Goal: Task Accomplishment & Management: Manage account settings

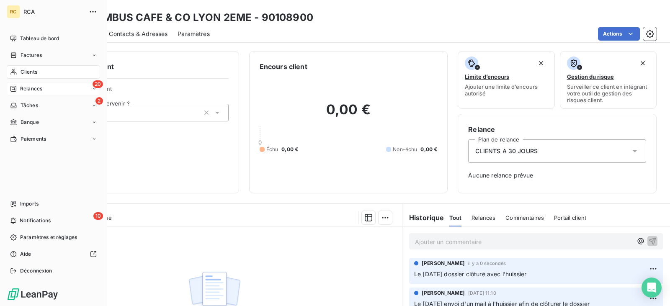
click at [29, 86] on span "Relances" at bounding box center [31, 89] width 22 height 8
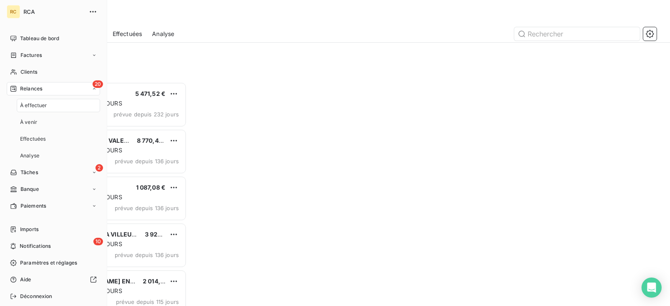
scroll to position [218, 140]
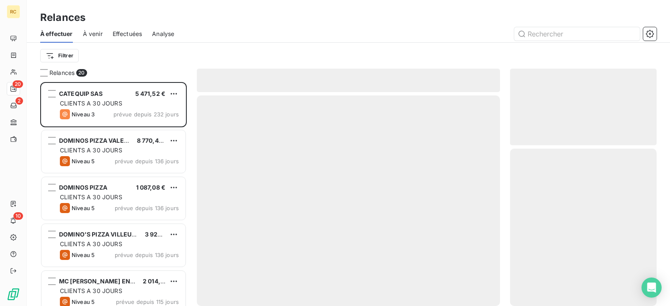
click at [249, 52] on div "Filtrer" at bounding box center [348, 56] width 616 height 16
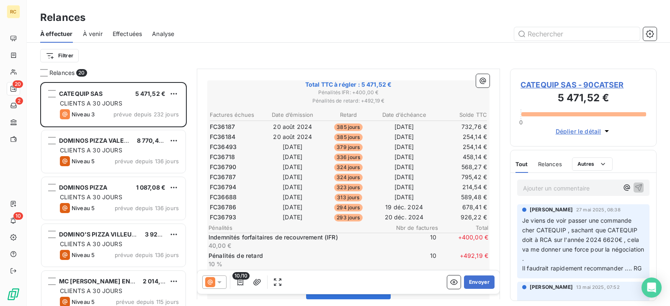
scroll to position [126, 0]
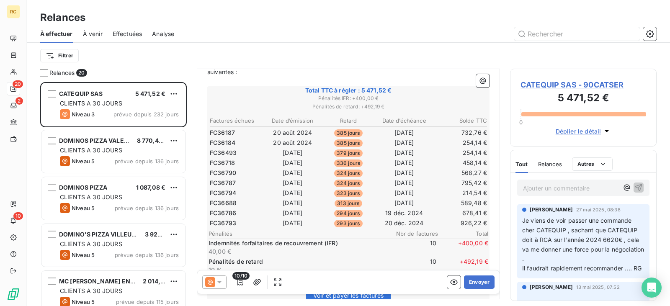
click at [540, 79] on div "CATEQUIP SAS - 90CATSER 5 471,52 € 0 Déplier le détail" at bounding box center [583, 108] width 146 height 78
click at [541, 85] on span "CATEQUIP SAS - 90CATSER" at bounding box center [583, 84] width 126 height 11
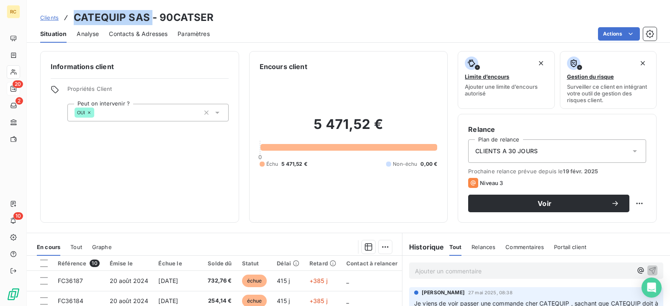
drag, startPoint x: 149, startPoint y: 19, endPoint x: 75, endPoint y: 14, distance: 74.2
click at [75, 14] on h3 "CATEQUIP SAS - 90CATSER" at bounding box center [144, 17] width 140 height 15
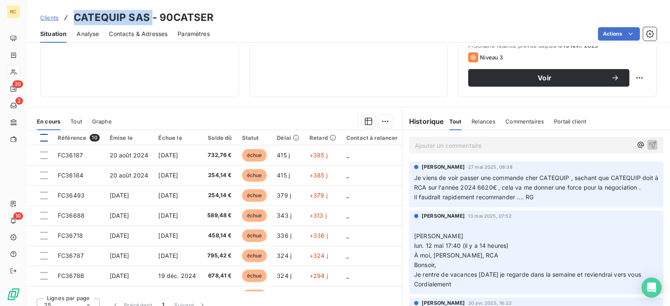
click at [44, 140] on div at bounding box center [44, 138] width 8 height 8
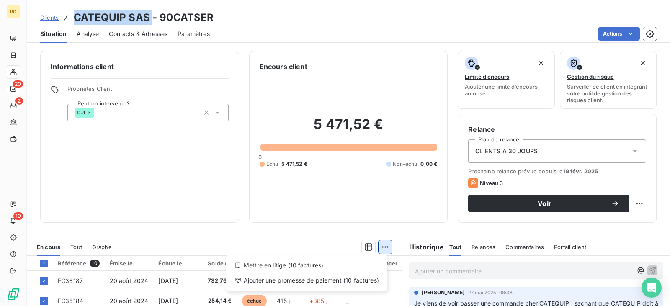
click at [380, 246] on html "RC 20 2 10 Clients CATEQUIP SAS - 90CATSER Situation Analyse Contacts & Adresse…" at bounding box center [335, 153] width 670 height 306
click at [318, 263] on div "Mettre en litige (10 factures)" at bounding box center [306, 265] width 154 height 13
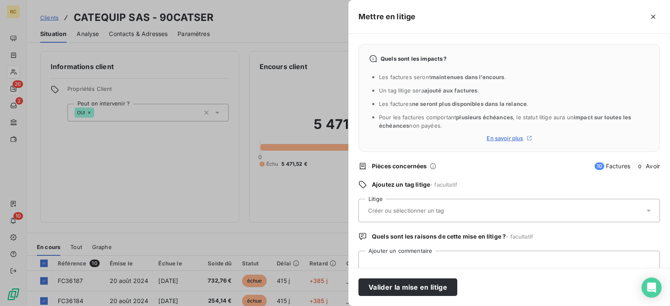
click at [417, 212] on input "text" at bounding box center [428, 211] width 122 height 8
click at [468, 172] on div "Quels sont les impacts ? Les factures seront maintenues dans l’encours . Un tag…" at bounding box center [508, 151] width 321 height 234
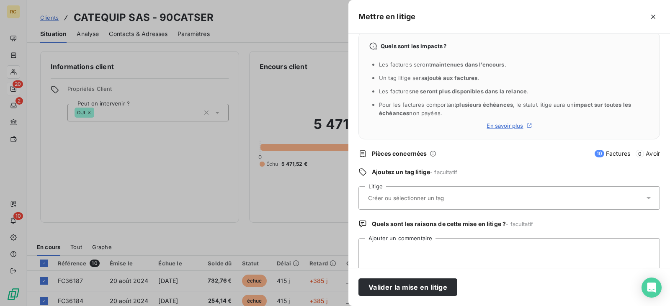
scroll to position [25, 0]
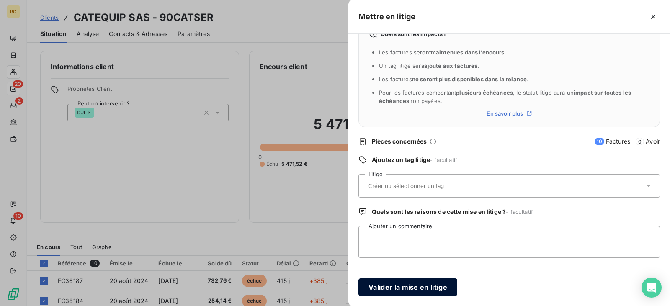
click at [445, 285] on button "Valider la mise en litige" at bounding box center [407, 287] width 99 height 18
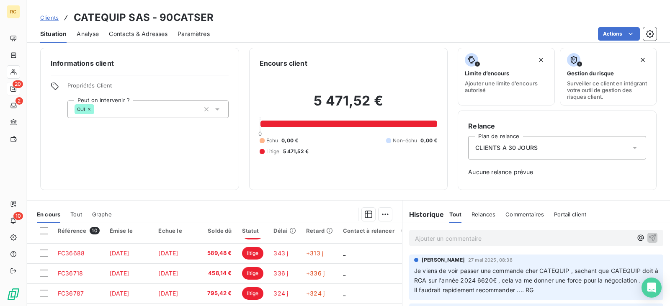
scroll to position [0, 0]
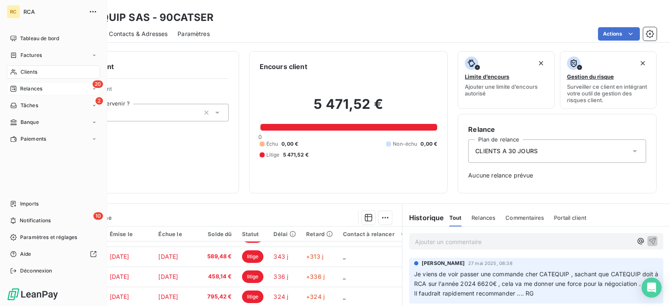
click at [56, 88] on div "20 Relances" at bounding box center [53, 88] width 93 height 13
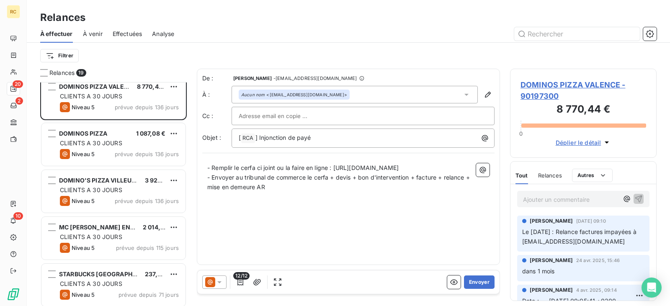
scroll to position [0, 0]
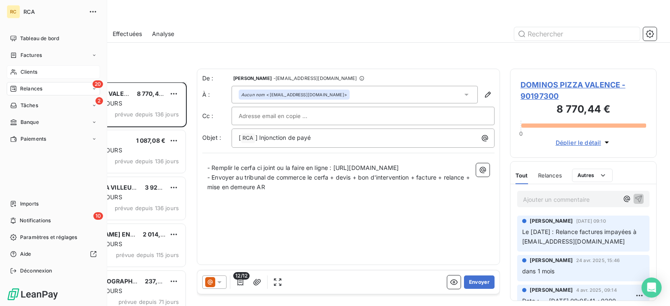
click at [35, 70] on span "Clients" at bounding box center [29, 72] width 17 height 8
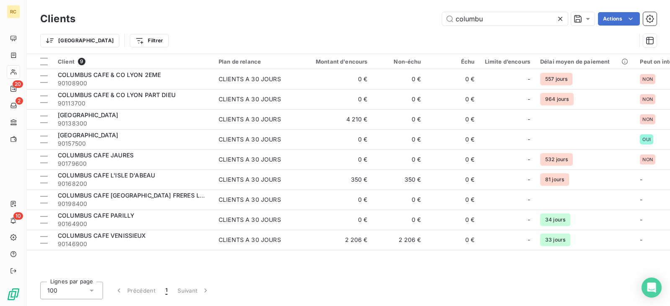
drag, startPoint x: 497, startPoint y: 22, endPoint x: 361, endPoint y: 9, distance: 136.7
click at [361, 9] on div "Clients columbu Actions Trier Filtrer" at bounding box center [348, 27] width 643 height 54
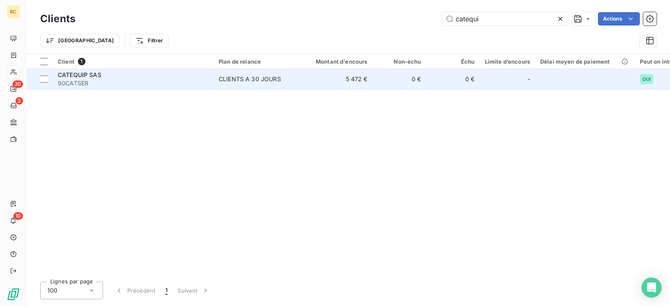
type input "catequi"
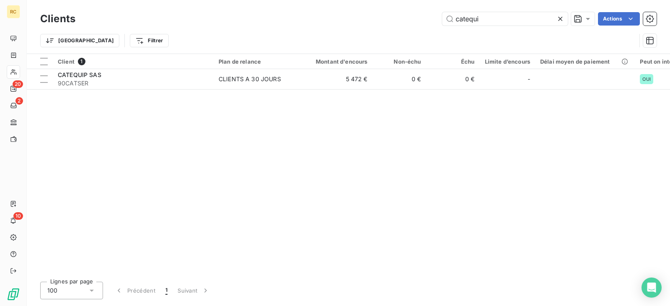
drag, startPoint x: 163, startPoint y: 85, endPoint x: 159, endPoint y: 90, distance: 6.2
click at [162, 87] on span "90CATSER" at bounding box center [133, 83] width 151 height 8
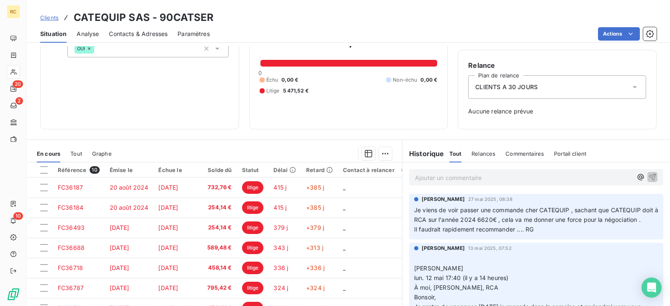
scroll to position [107, 0]
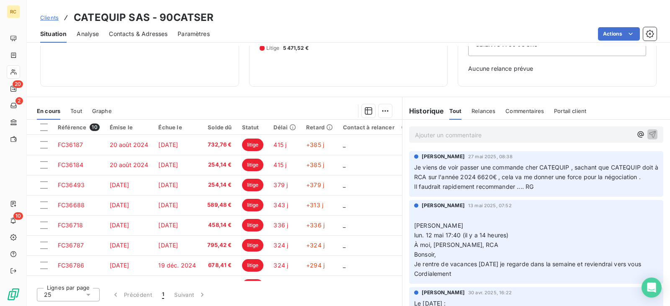
click at [474, 113] on span "Relances" at bounding box center [483, 111] width 24 height 7
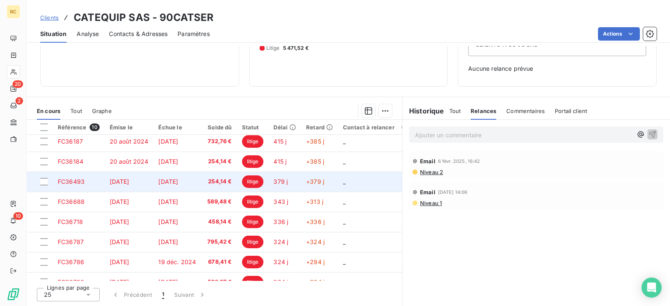
scroll to position [0, 0]
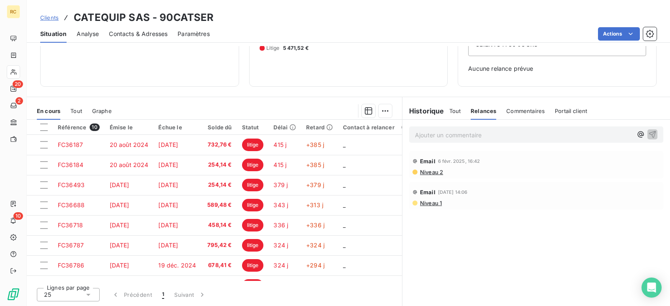
click at [449, 117] on div "Tout" at bounding box center [455, 111] width 12 height 18
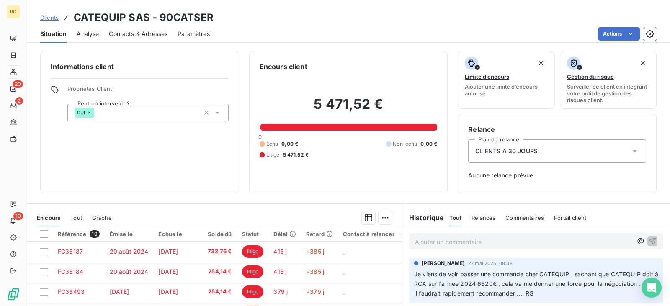
click at [563, 219] on span "Portail client" at bounding box center [570, 217] width 32 height 7
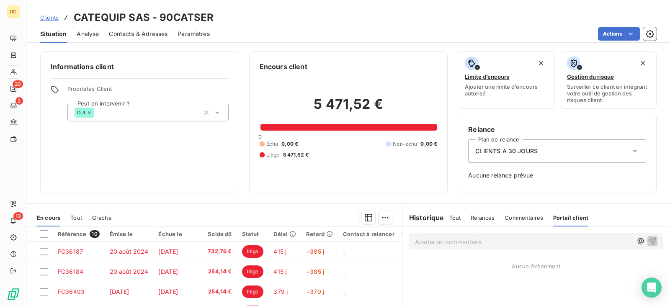
click at [523, 215] on span "Commentaires" at bounding box center [523, 217] width 39 height 7
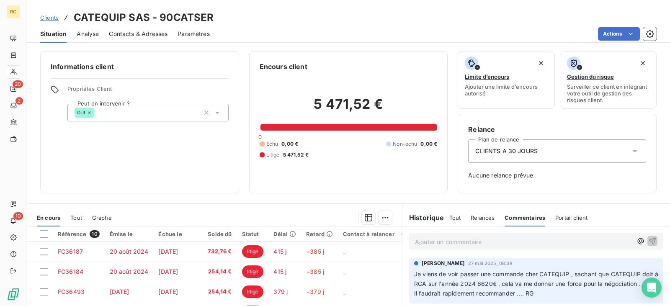
click at [481, 220] on span "Relances" at bounding box center [482, 217] width 24 height 7
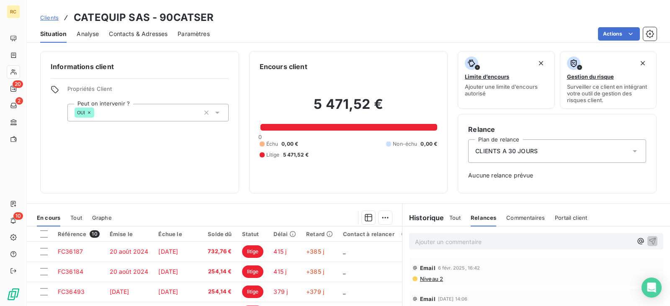
click at [426, 219] on h6 "Historique" at bounding box center [423, 218] width 42 height 10
click at [452, 214] on span "Tout" at bounding box center [455, 217] width 12 height 7
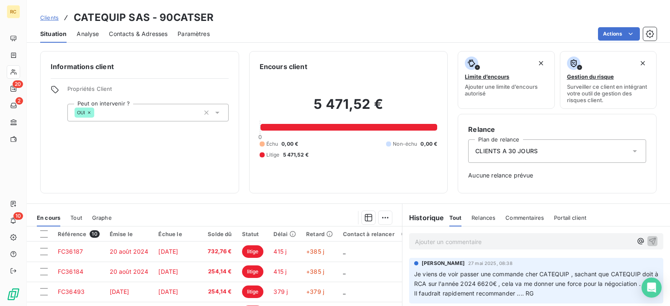
click at [90, 114] on icon at bounding box center [89, 112] width 5 height 5
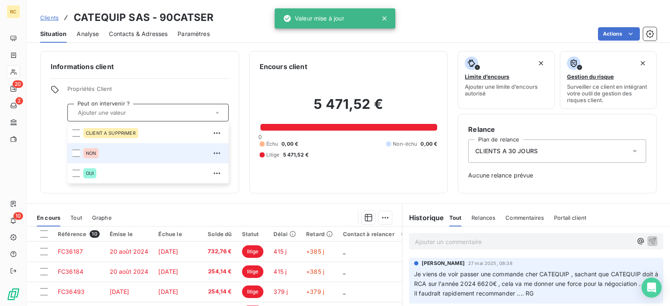
click at [117, 148] on div "NON" at bounding box center [153, 152] width 140 height 13
click at [76, 151] on div at bounding box center [76, 153] width 8 height 8
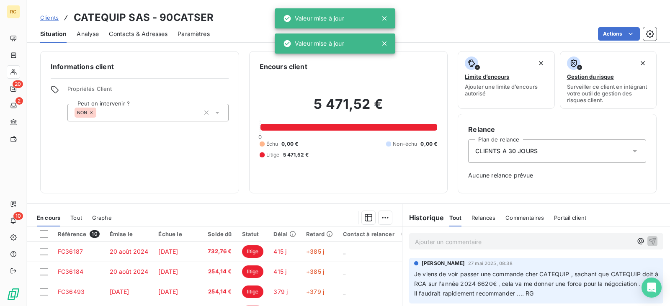
click at [243, 190] on div "Informations client Propriétés Client Peut on intervenir ? NON Encours client 5…" at bounding box center [348, 122] width 643 height 142
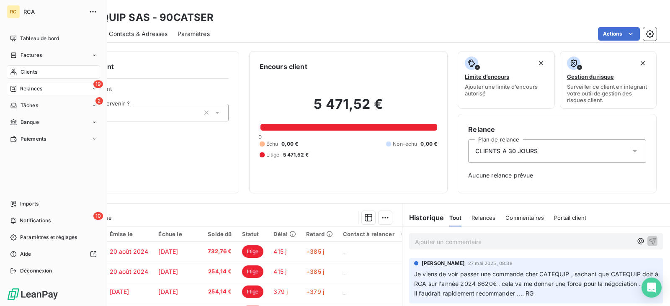
click at [43, 89] on div "19 Relances" at bounding box center [53, 88] width 93 height 13
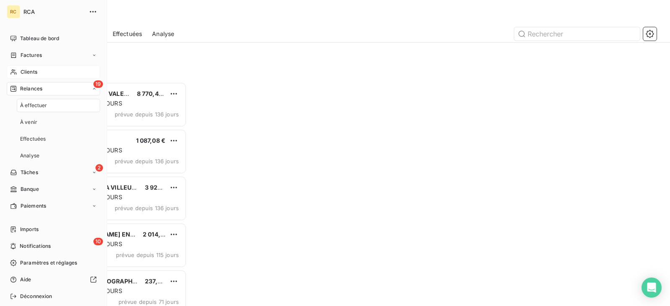
scroll to position [218, 140]
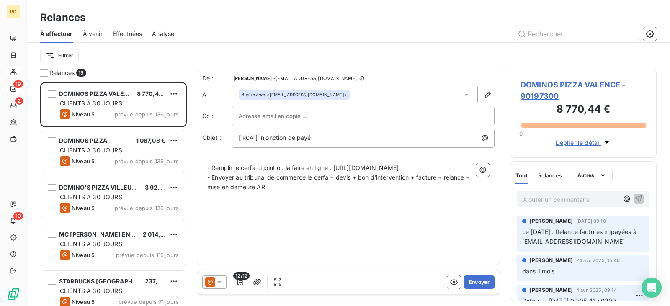
click at [567, 197] on p "Ajouter un commentaire ﻿" at bounding box center [570, 199] width 95 height 10
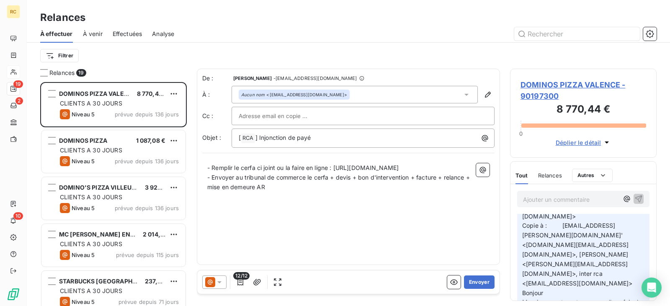
scroll to position [167, 0]
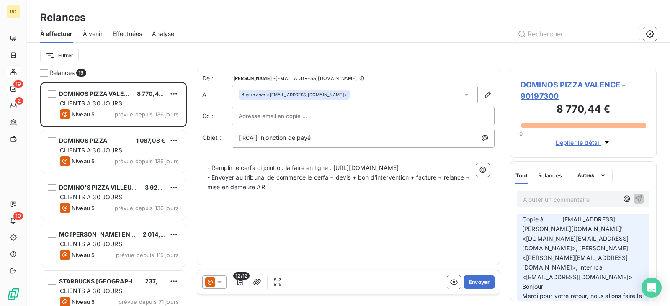
click at [609, 142] on icon "button" at bounding box center [606, 142] width 8 height 8
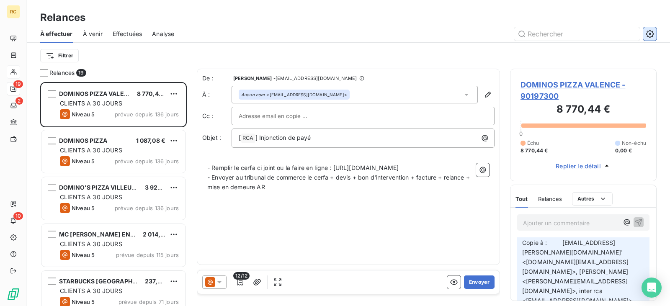
click at [651, 38] on button "button" at bounding box center [649, 33] width 13 height 13
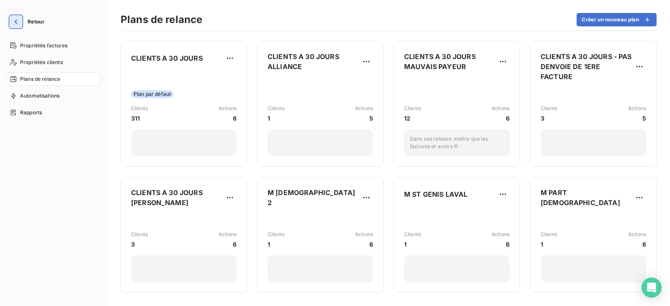
click at [19, 17] on button "button" at bounding box center [15, 21] width 13 height 13
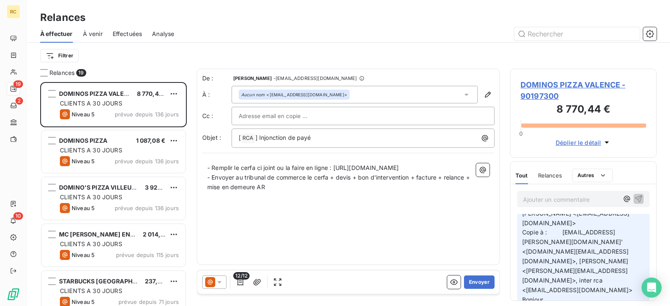
scroll to position [42, 0]
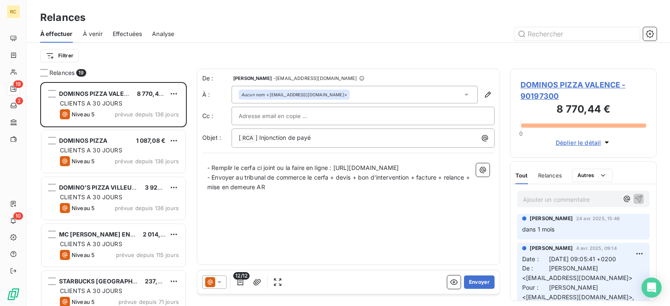
click at [553, 174] on span "Relances" at bounding box center [550, 175] width 24 height 7
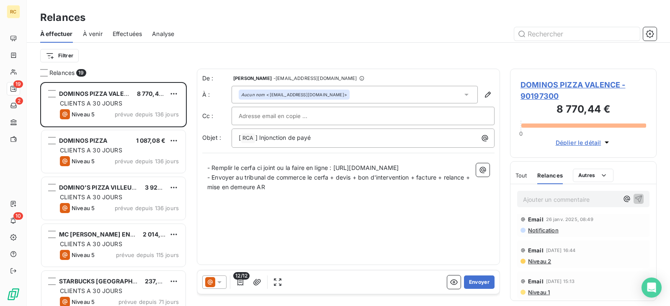
scroll to position [0, 0]
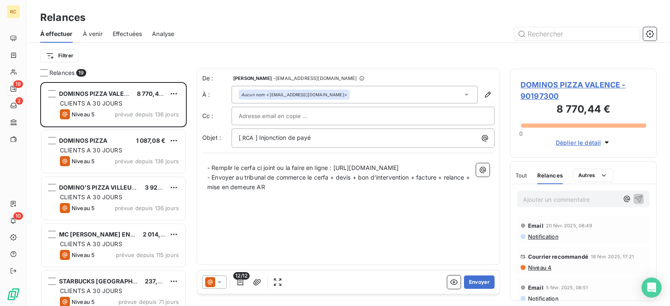
click at [224, 280] on div at bounding box center [214, 281] width 24 height 13
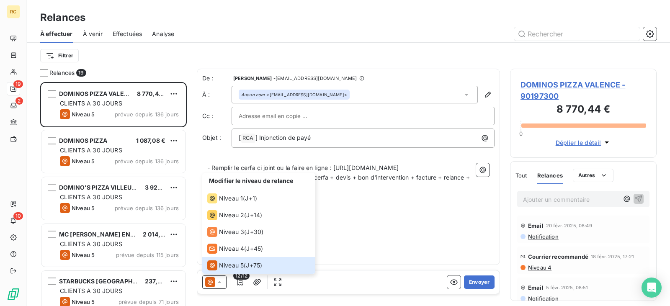
click at [351, 231] on div "De : [PERSON_NAME] - [EMAIL_ADDRESS][DOMAIN_NAME] À : Aucun nom <[EMAIL_ADDRESS…" at bounding box center [348, 167] width 303 height 196
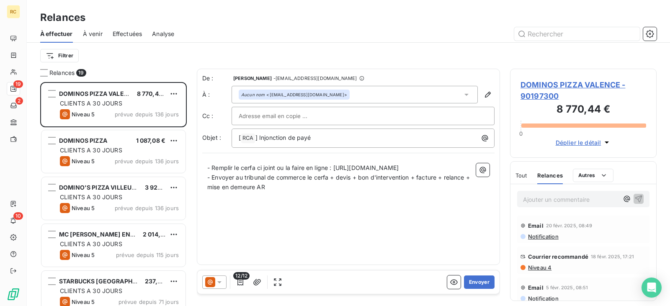
click at [559, 84] on span "DOMINOS PIZZA VALENCE - 90197300" at bounding box center [583, 90] width 126 height 23
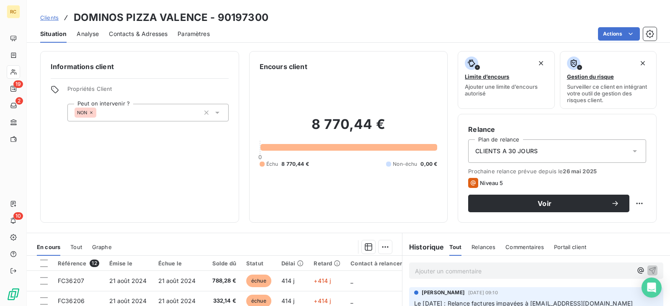
click at [632, 150] on icon at bounding box center [634, 151] width 4 height 2
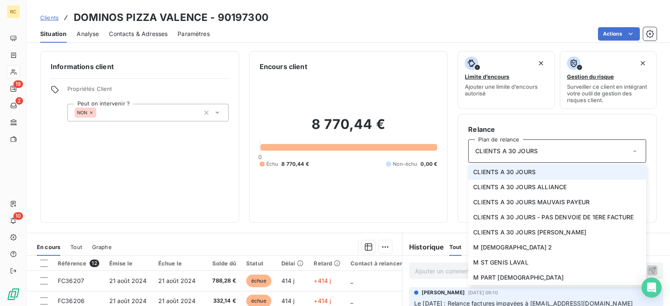
click at [581, 123] on div "Relance Plan de relance CLIENTS A 30 JOURS CLIENTS A 30 JOURS CLIENTS A 30 JOUR…" at bounding box center [556, 168] width 199 height 109
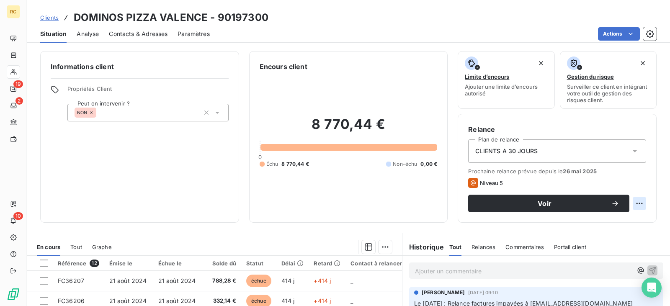
click at [636, 200] on html "RC 19 2 10 Clients DOMINOS PIZZA VALENCE - 90197300 Situation Analyse Contacts …" at bounding box center [335, 153] width 670 height 306
click at [623, 221] on div "Replanifier cette action" at bounding box center [598, 221] width 75 height 13
select select "9"
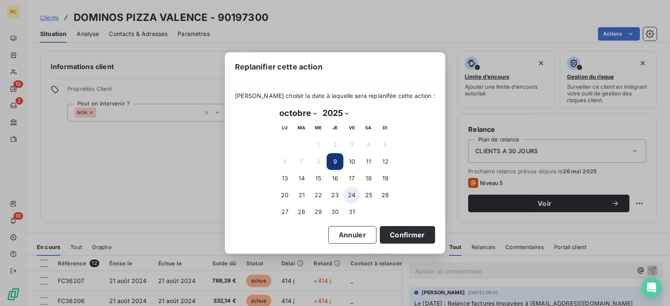
click at [354, 198] on button "24" at bounding box center [351, 195] width 17 height 17
click at [409, 231] on button "Confirmer" at bounding box center [407, 235] width 55 height 18
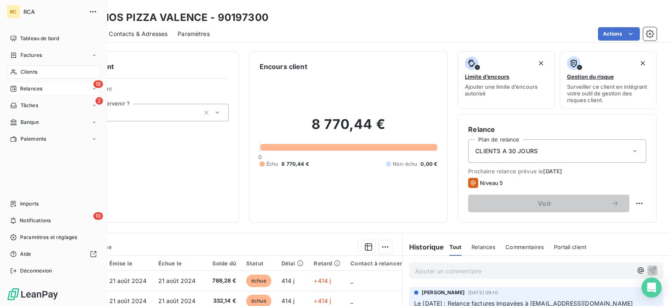
click at [33, 90] on span "Relances" at bounding box center [31, 89] width 22 height 8
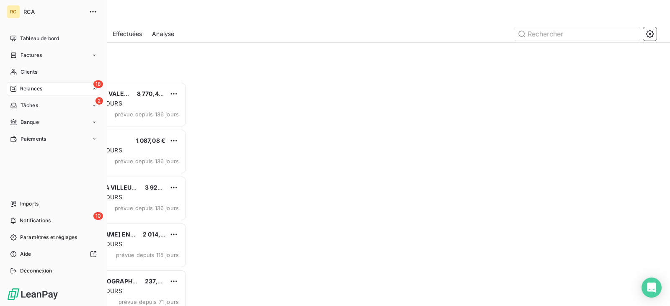
scroll to position [218, 140]
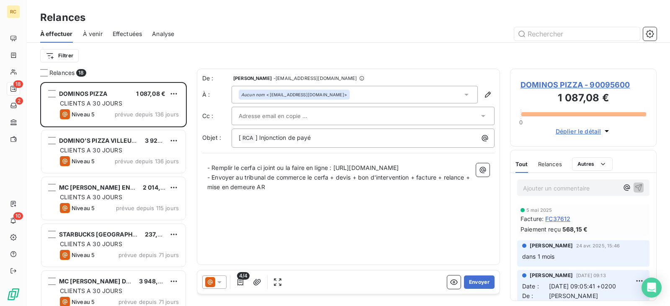
click at [543, 165] on span "Relances" at bounding box center [550, 164] width 24 height 7
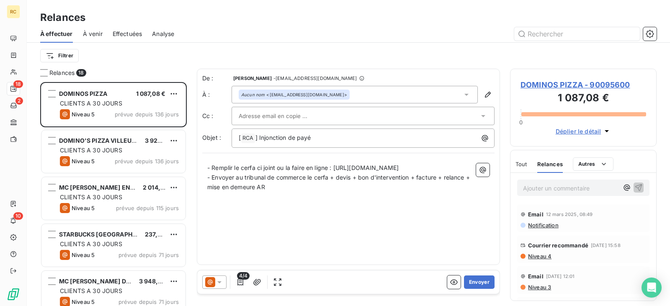
click at [520, 167] on span "Tout" at bounding box center [521, 164] width 12 height 7
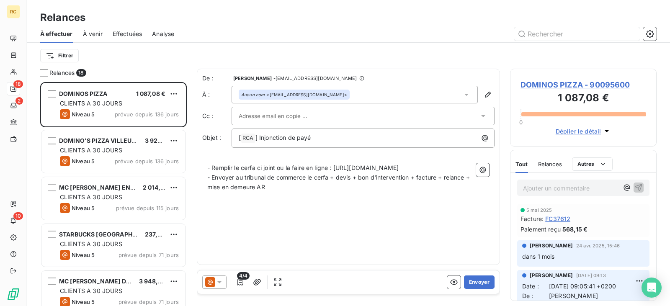
click at [219, 282] on icon at bounding box center [219, 282] width 4 height 2
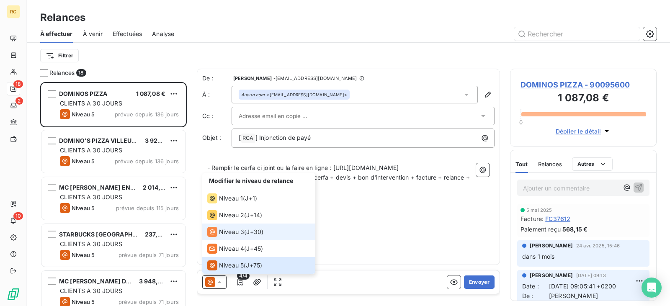
click at [243, 230] on span "Niveau 3" at bounding box center [231, 232] width 25 height 8
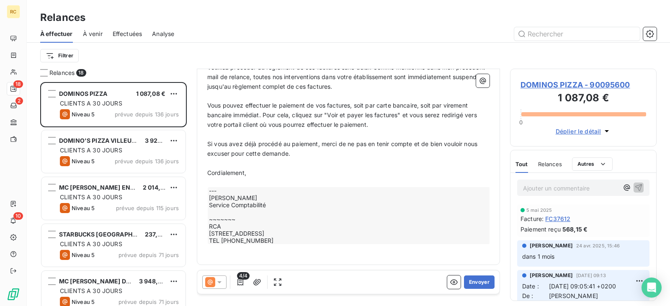
scroll to position [335, 0]
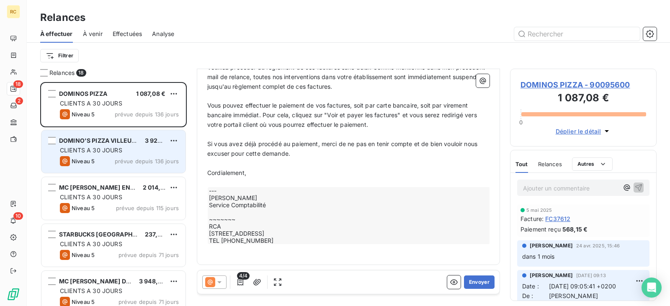
click at [117, 151] on span "CLIENTS A 30 JOURS" at bounding box center [91, 149] width 62 height 7
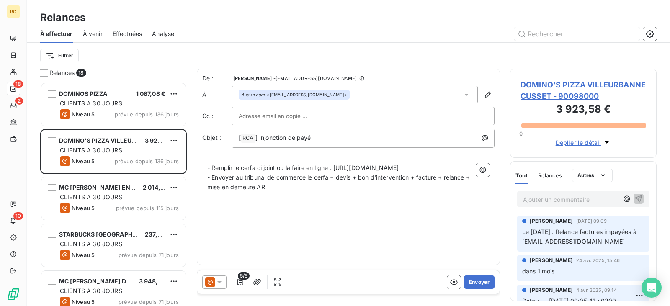
click at [574, 85] on span "DOMINO'S PIZZA VILLEURBANNE CUSSET - 90098000" at bounding box center [583, 90] width 126 height 23
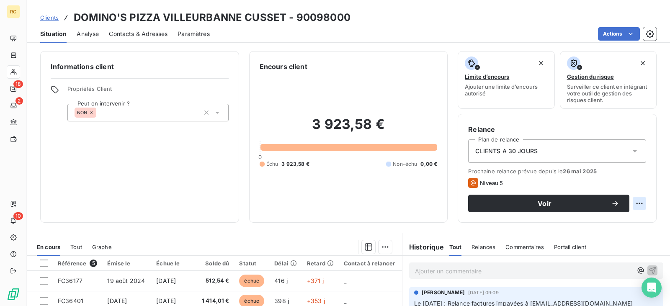
click at [638, 203] on html "RC 18 2 10 Clients DOMINO'S PIZZA VILLEURBANNE CUSSET - 90098000 Situation Anal…" at bounding box center [335, 153] width 670 height 306
click at [627, 220] on div "Replanifier cette action" at bounding box center [598, 221] width 75 height 13
select select "9"
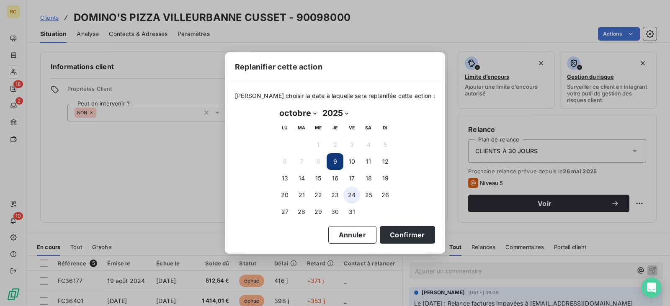
click at [353, 197] on button "24" at bounding box center [351, 195] width 17 height 17
click at [397, 230] on button "Confirmer" at bounding box center [407, 235] width 55 height 18
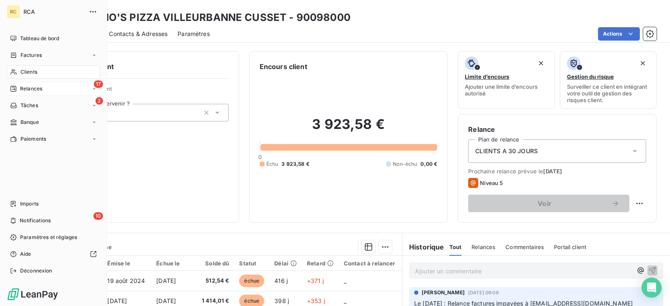
click at [19, 85] on div "Relances" at bounding box center [26, 89] width 32 height 8
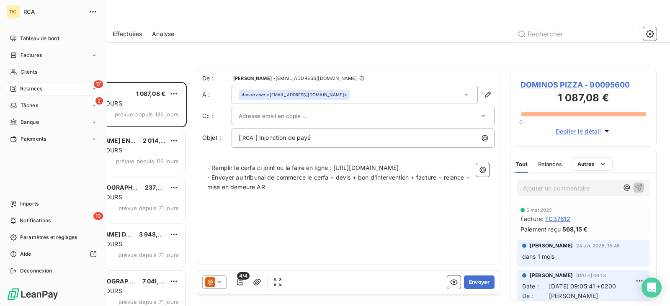
scroll to position [218, 140]
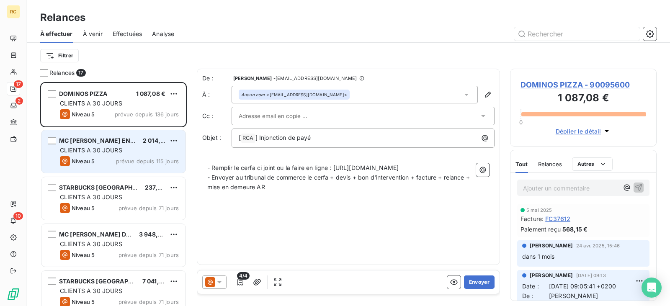
click at [114, 149] on span "CLIENTS A 30 JOURS" at bounding box center [91, 149] width 62 height 7
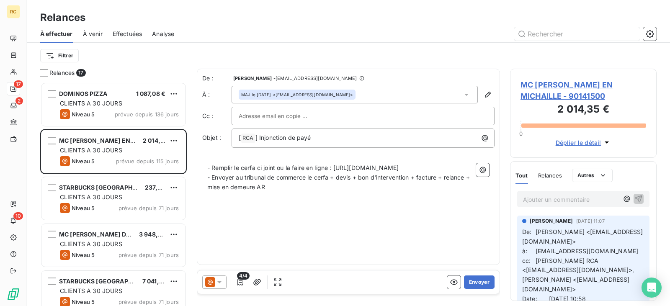
click at [542, 178] on span "Relances" at bounding box center [550, 175] width 24 height 7
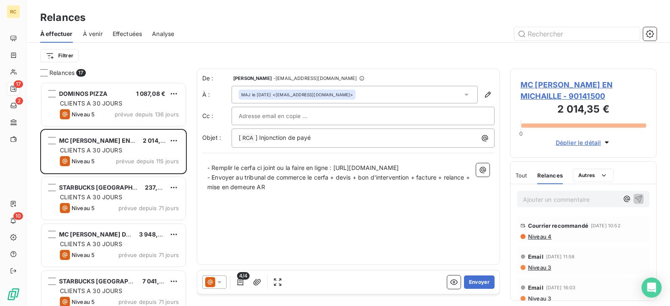
click at [588, 139] on span "Déplier le détail" at bounding box center [578, 142] width 46 height 9
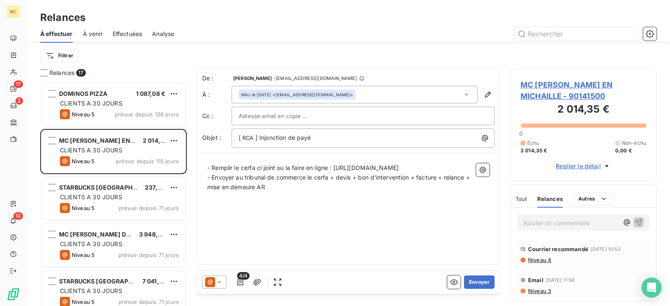
click at [546, 97] on span "MC [PERSON_NAME] EN MICHAILLE - 90141500" at bounding box center [583, 90] width 126 height 23
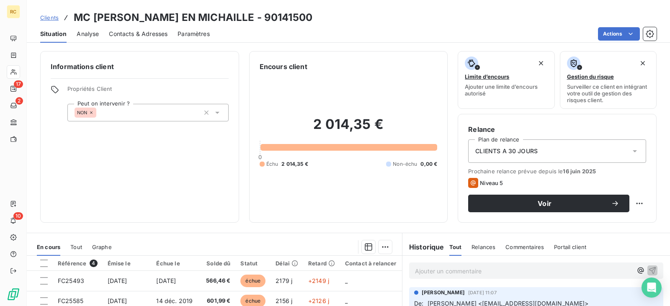
click at [49, 262] on th at bounding box center [40, 263] width 26 height 15
click at [46, 262] on div at bounding box center [44, 264] width 8 height 8
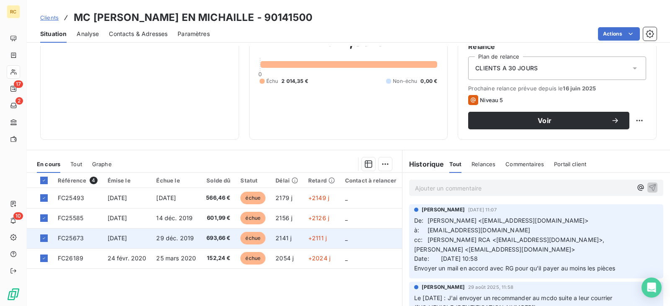
scroll to position [84, 0]
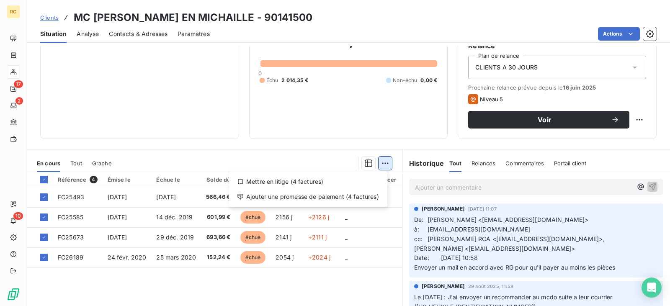
click at [382, 161] on html "RC 17 2 10 Clients MC [PERSON_NAME] EN MICHAILLE - 90141500 Situation Analyse C…" at bounding box center [335, 153] width 670 height 306
click at [316, 182] on div "Mettre en litige (4 factures)" at bounding box center [308, 181] width 152 height 13
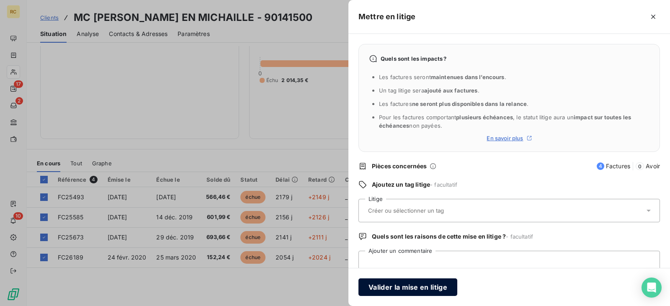
click at [430, 288] on button "Valider la mise en litige" at bounding box center [407, 287] width 99 height 18
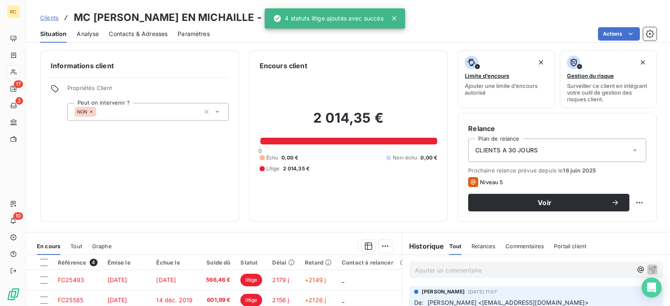
scroll to position [0, 0]
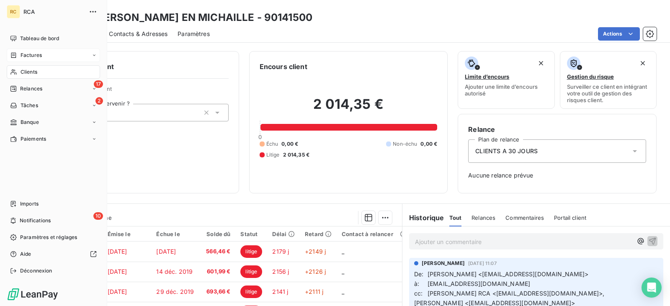
click at [46, 56] on div "Factures" at bounding box center [53, 55] width 93 height 13
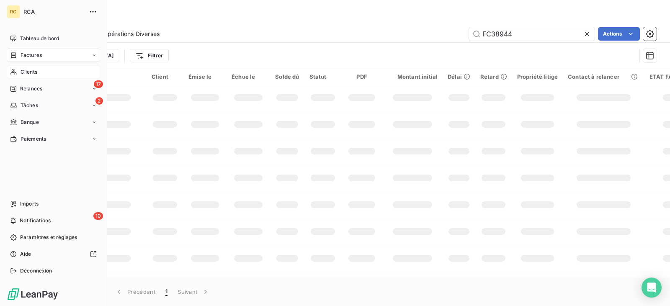
click at [31, 66] on div "Clients" at bounding box center [53, 71] width 93 height 13
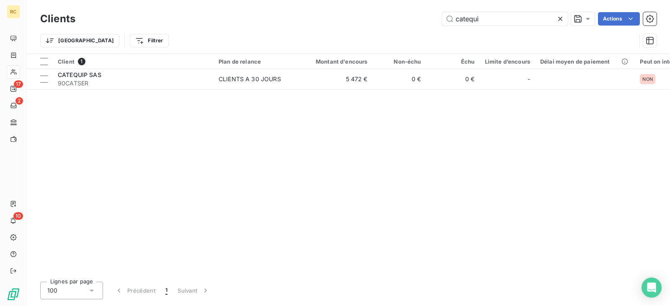
drag, startPoint x: 486, startPoint y: 19, endPoint x: 427, endPoint y: 17, distance: 59.0
click at [427, 17] on div "catequi Actions" at bounding box center [370, 18] width 571 height 13
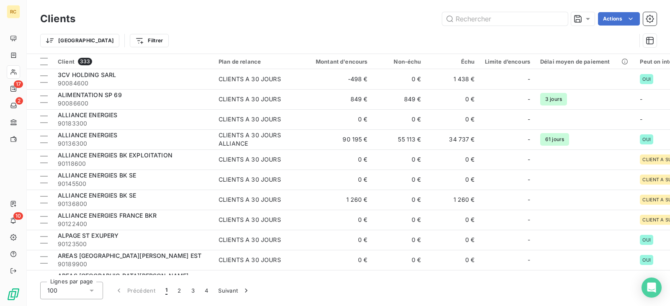
type input "e"
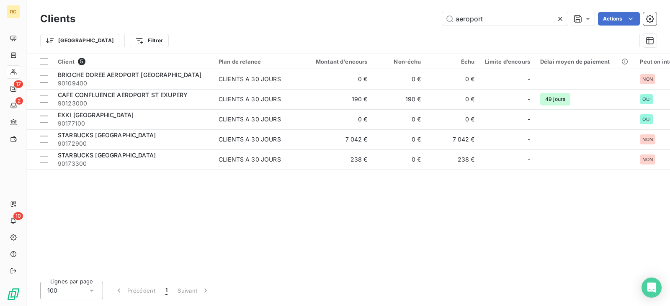
type input "aeroport"
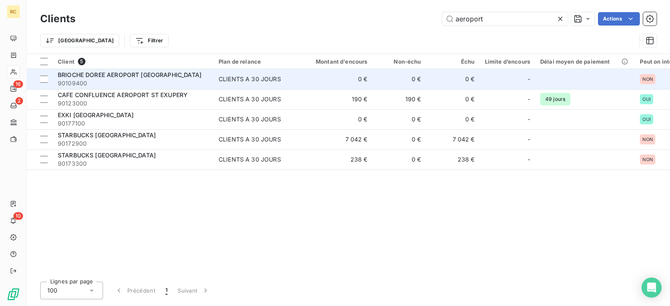
click at [160, 81] on span "90109400" at bounding box center [133, 83] width 151 height 8
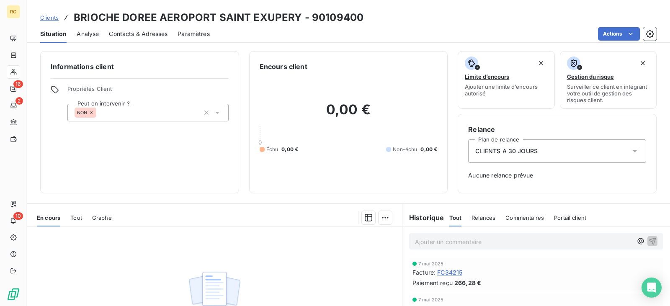
click at [117, 31] on span "Contacts & Adresses" at bounding box center [138, 34] width 59 height 8
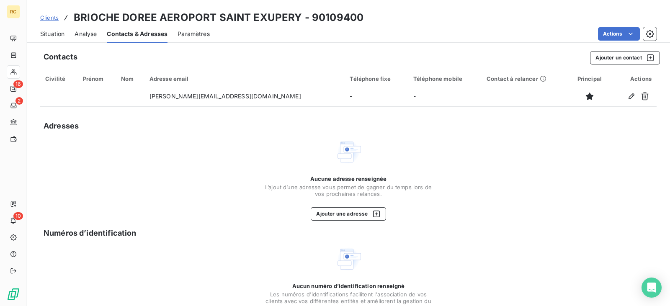
click at [49, 17] on span "Clients" at bounding box center [49, 17] width 18 height 7
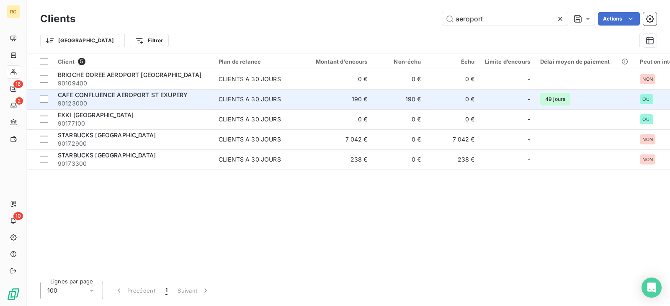
click at [199, 106] on span "90123000" at bounding box center [133, 103] width 151 height 8
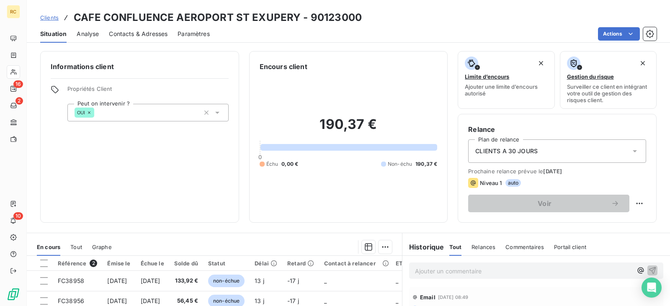
click at [131, 31] on span "Contacts & Adresses" at bounding box center [138, 34] width 59 height 8
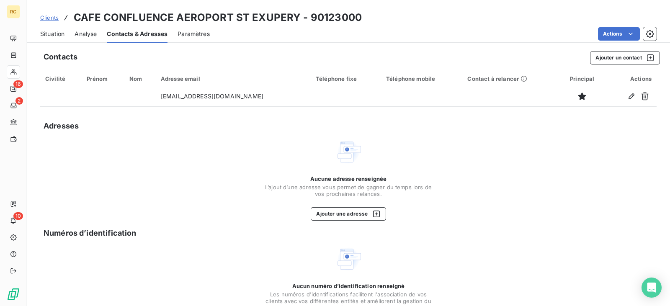
click at [52, 19] on span "Clients" at bounding box center [49, 17] width 18 height 7
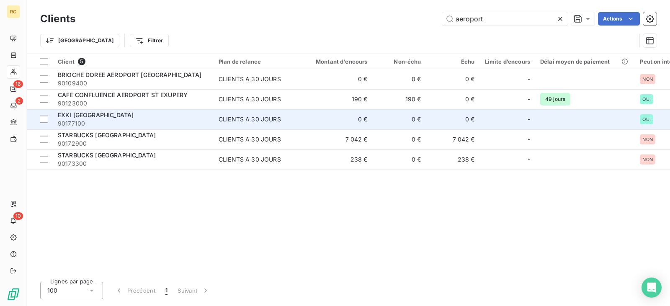
click at [163, 116] on div "EXKI [GEOGRAPHIC_DATA]" at bounding box center [133, 115] width 151 height 8
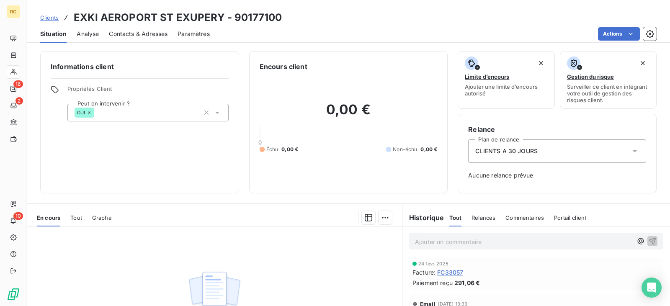
click at [55, 18] on span "Clients" at bounding box center [49, 17] width 18 height 7
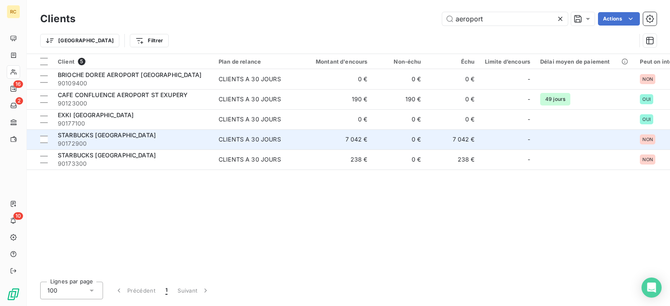
click at [201, 138] on div "STARBUCKS [GEOGRAPHIC_DATA]" at bounding box center [133, 135] width 151 height 8
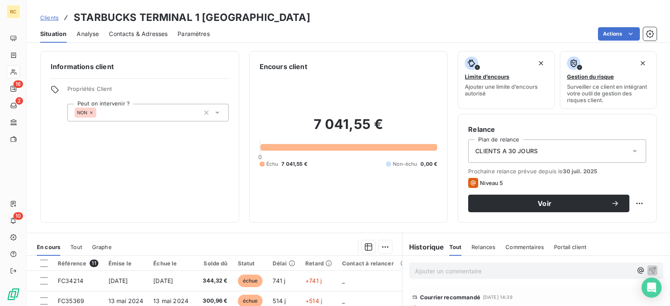
click at [52, 19] on span "Clients" at bounding box center [49, 17] width 18 height 7
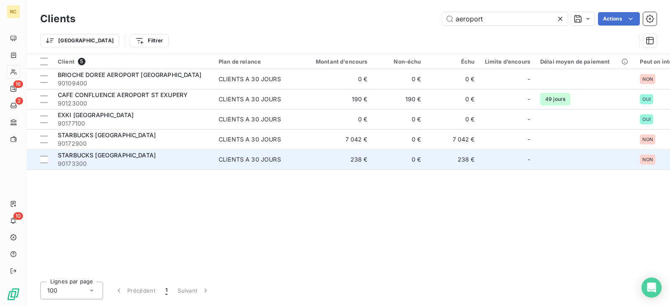
click at [156, 156] on span "STARBUCKS [GEOGRAPHIC_DATA]" at bounding box center [107, 155] width 98 height 7
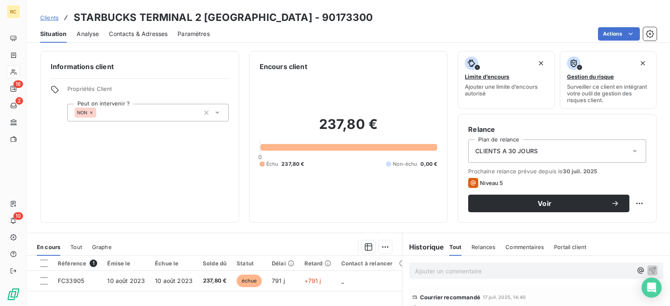
click at [52, 21] on link "Clients" at bounding box center [49, 17] width 18 height 8
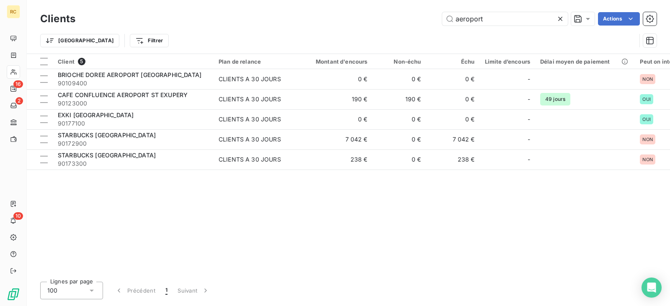
drag, startPoint x: 481, startPoint y: 17, endPoint x: 399, endPoint y: 16, distance: 82.0
click at [399, 16] on div "aeroport Actions" at bounding box center [370, 18] width 571 height 13
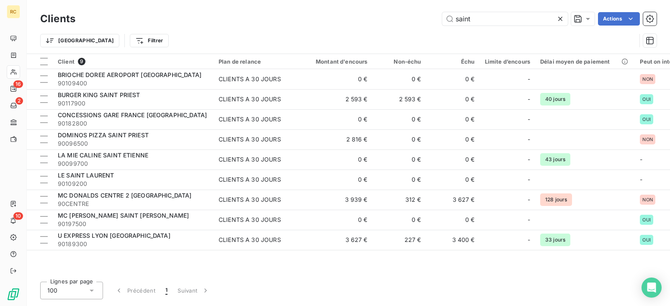
drag, startPoint x: 416, startPoint y: 18, endPoint x: 383, endPoint y: 19, distance: 32.7
click at [383, 19] on div "saint Actions" at bounding box center [370, 18] width 571 height 13
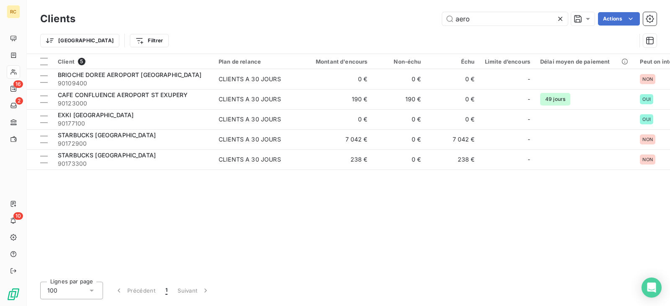
type input "aero"
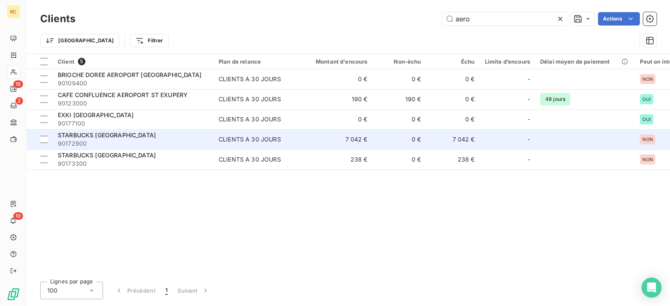
click at [128, 139] on span "90172900" at bounding box center [133, 143] width 151 height 8
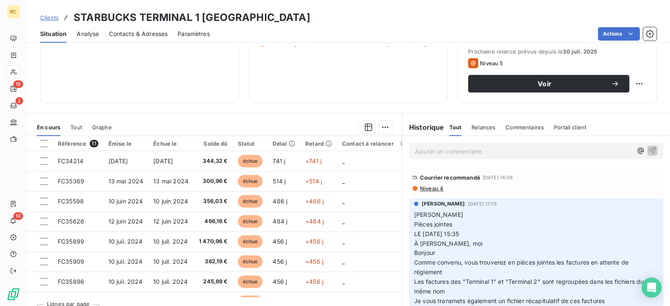
scroll to position [126, 0]
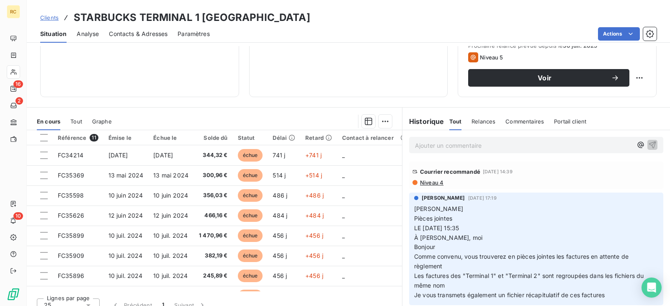
click at [429, 183] on span "Niveau 4" at bounding box center [431, 182] width 24 height 7
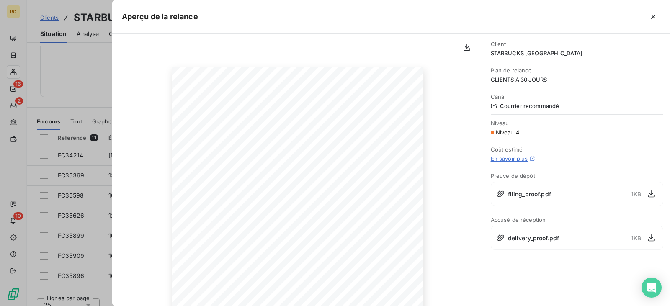
scroll to position [0, 0]
click at [647, 18] on button "button" at bounding box center [652, 16] width 13 height 13
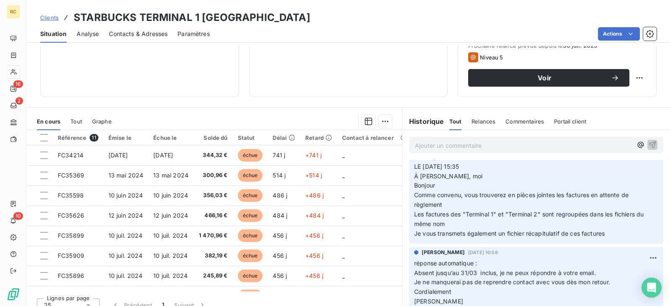
scroll to position [84, 0]
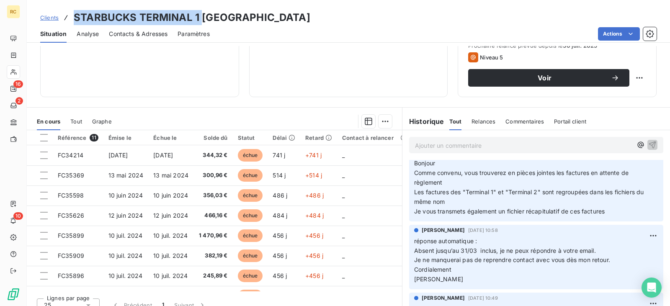
drag, startPoint x: 71, startPoint y: 17, endPoint x: 201, endPoint y: 23, distance: 129.9
click at [201, 23] on div "Clients STARBUCKS TERMINAL 1 AEROPORT SAINT - 90172900" at bounding box center [175, 17] width 270 height 15
copy h3 "STARBUCKS TERMINAL 1"
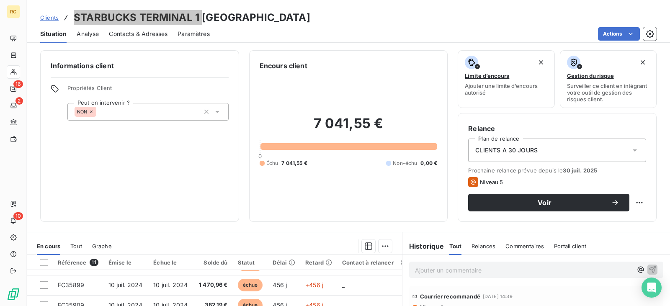
scroll to position [0, 0]
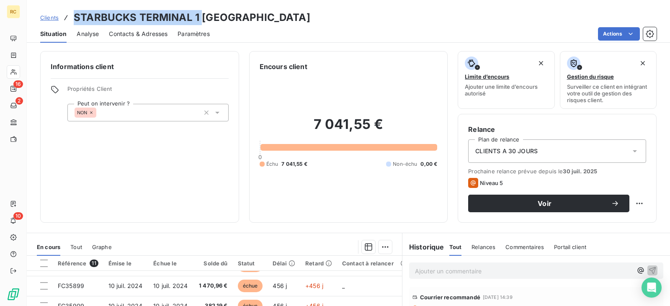
click at [44, 18] on span "Clients" at bounding box center [49, 17] width 18 height 7
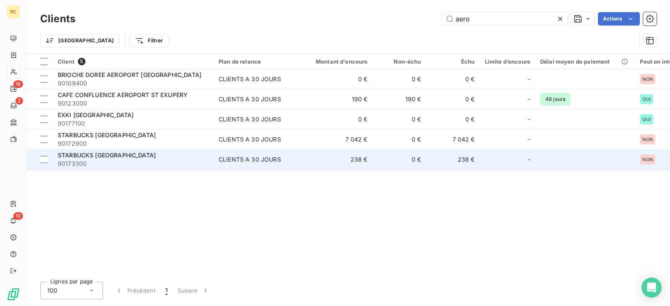
click at [174, 159] on span "90173300" at bounding box center [133, 163] width 151 height 8
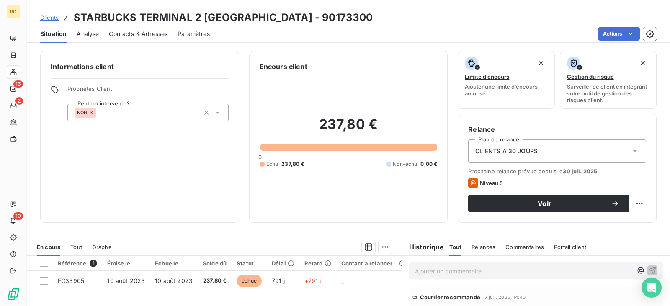
click at [54, 16] on span "Clients" at bounding box center [49, 17] width 18 height 7
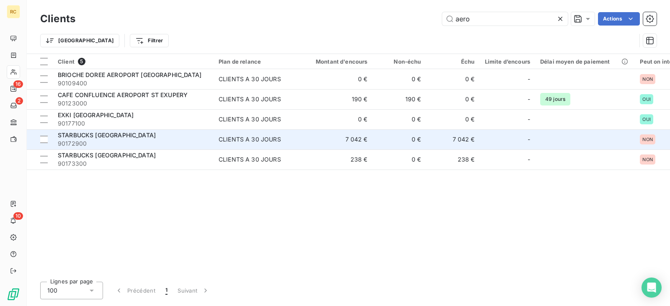
click at [238, 137] on div "CLIENTS A 30 JOURS" at bounding box center [249, 139] width 62 height 8
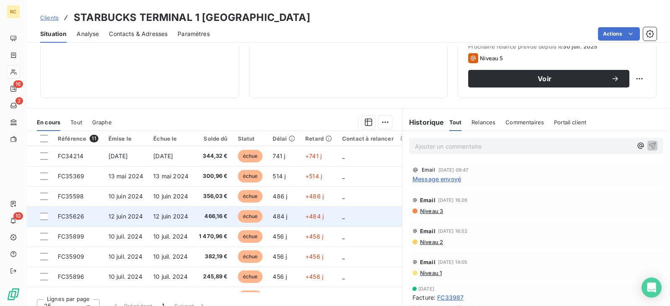
scroll to position [126, 0]
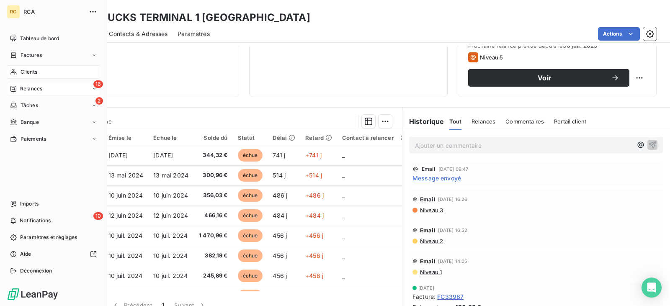
click at [26, 88] on span "Relances" at bounding box center [31, 89] width 22 height 8
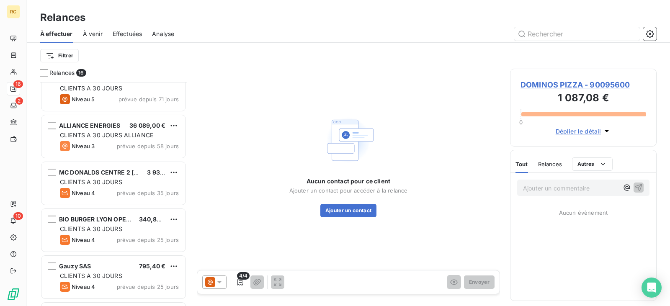
scroll to position [210, 0]
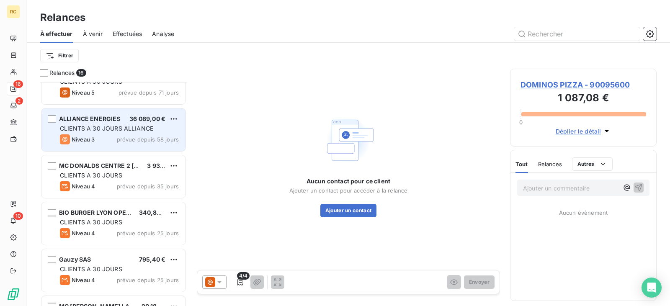
click at [140, 121] on span "36 089,00 €" at bounding box center [147, 118] width 36 height 7
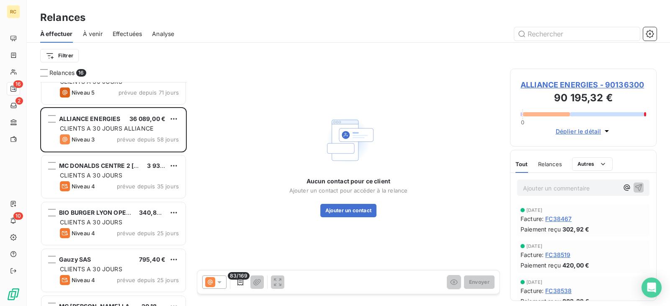
click at [548, 161] on span "Relances" at bounding box center [550, 164] width 24 height 7
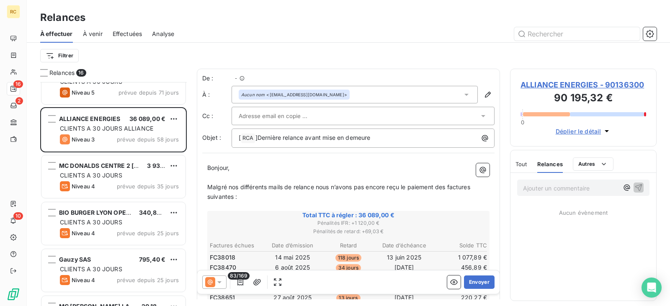
scroll to position [218, 140]
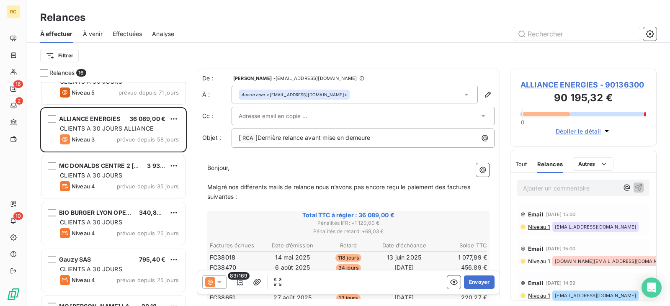
click at [218, 282] on icon at bounding box center [219, 282] width 4 height 2
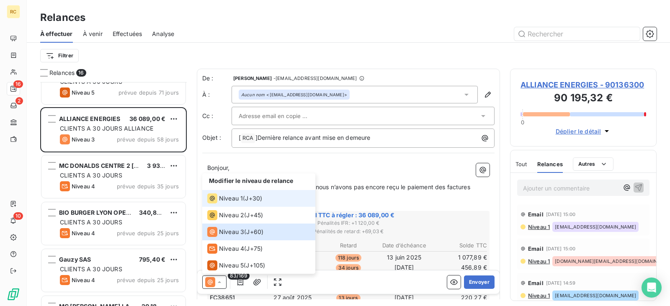
click at [235, 199] on span "Niveau 1" at bounding box center [231, 198] width 24 height 8
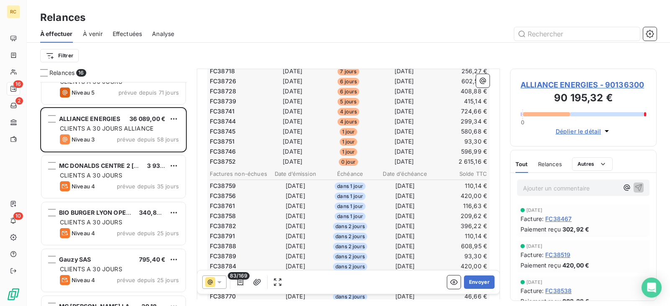
scroll to position [377, 0]
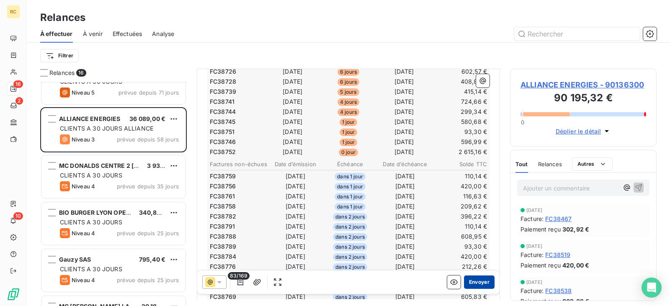
click at [467, 285] on button "Envoyer" at bounding box center [479, 281] width 31 height 13
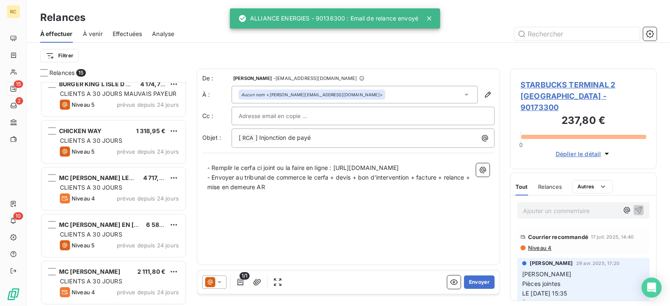
scroll to position [480, 0]
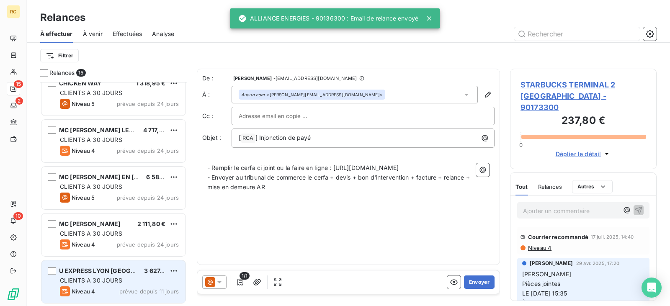
click at [110, 285] on div "U EXPRESS LYON [GEOGRAPHIC_DATA] 3 627,20 € CLIENTS A 30 JOURS Niveau 4 prévue …" at bounding box center [113, 281] width 144 height 43
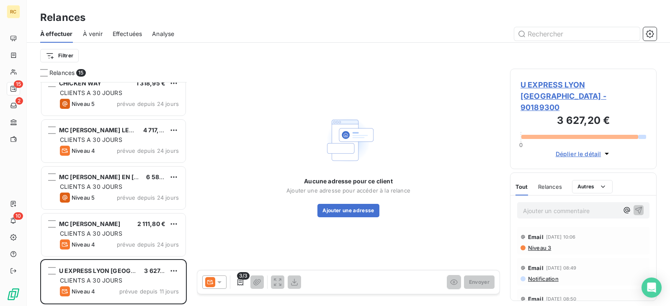
click at [552, 84] on span "U EXPRESS LYON [GEOGRAPHIC_DATA] - 90189300" at bounding box center [583, 96] width 126 height 34
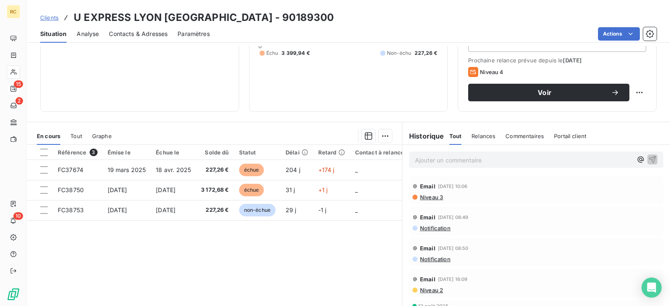
scroll to position [126, 0]
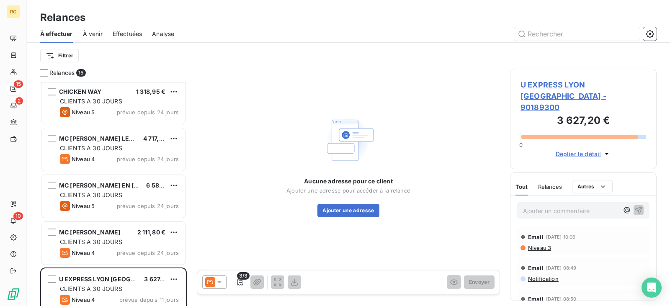
scroll to position [480, 0]
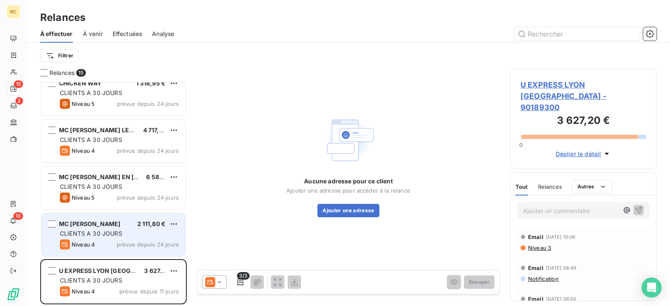
click at [98, 231] on span "CLIENTS A 30 JOURS" at bounding box center [91, 233] width 62 height 7
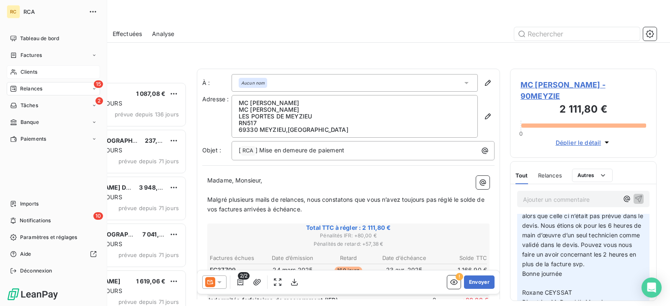
click at [44, 68] on div "Clients" at bounding box center [53, 71] width 93 height 13
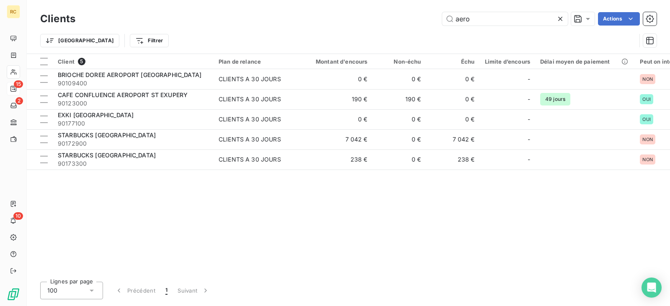
drag, startPoint x: 488, startPoint y: 25, endPoint x: 387, endPoint y: 16, distance: 101.6
click at [387, 16] on div "aero Actions" at bounding box center [370, 18] width 571 height 13
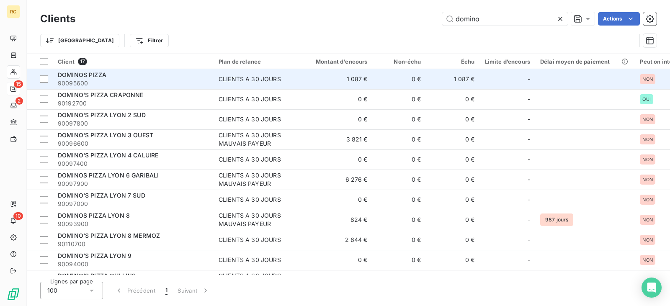
type input "domino"
click at [346, 77] on td "1 087 €" at bounding box center [337, 79] width 72 height 20
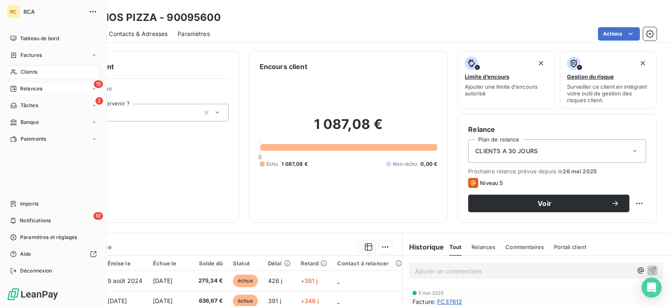
click at [17, 90] on div "Relances" at bounding box center [26, 89] width 32 height 8
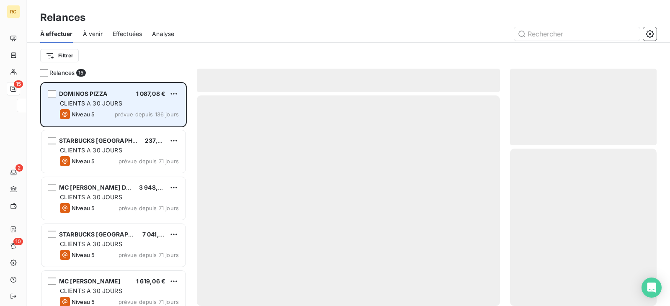
scroll to position [218, 140]
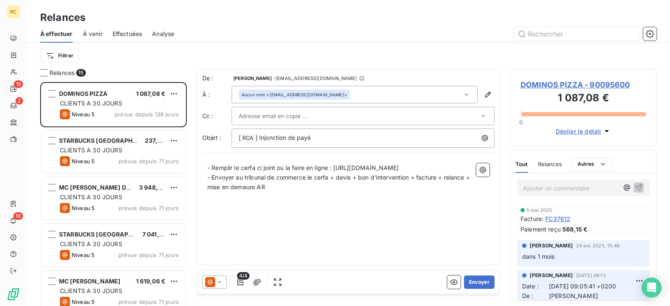
click at [563, 80] on span "DOMINOS PIZZA - 90095600" at bounding box center [583, 84] width 126 height 11
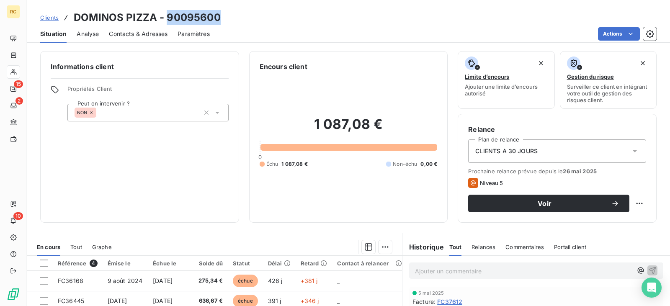
drag, startPoint x: 218, startPoint y: 17, endPoint x: 167, endPoint y: 12, distance: 50.9
click at [167, 12] on h3 "DOMINOS PIZZA - 90095600" at bounding box center [147, 17] width 147 height 15
copy h3 "90095600"
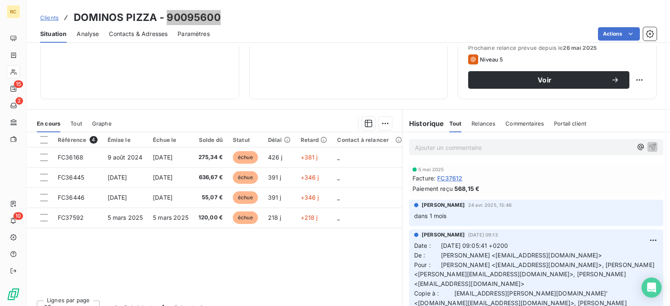
scroll to position [126, 0]
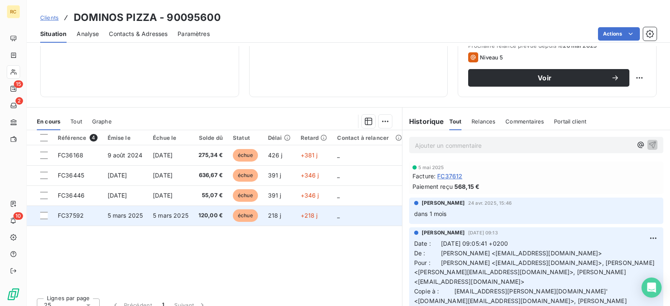
click at [211, 215] on span "120,00 €" at bounding box center [210, 215] width 24 height 8
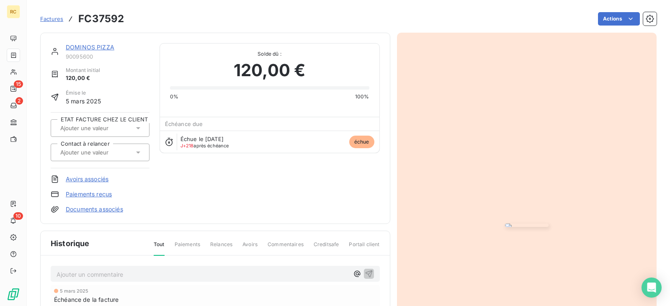
click at [80, 46] on link "DOMINOS PIZZA" at bounding box center [90, 47] width 49 height 7
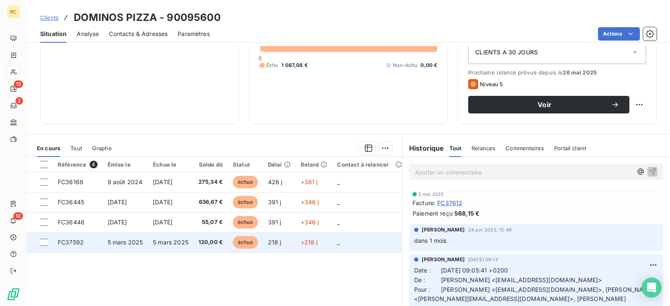
scroll to position [126, 0]
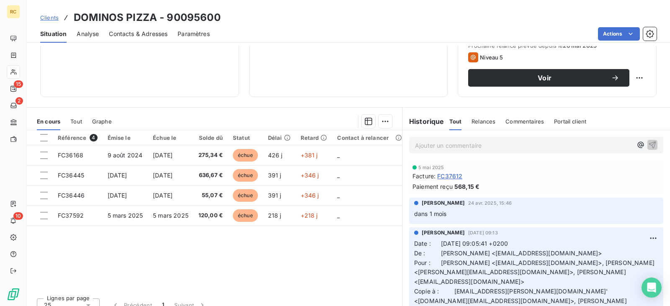
click at [476, 123] on span "Relances" at bounding box center [483, 121] width 24 height 7
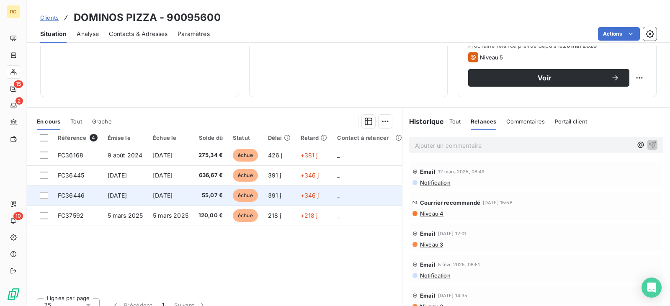
click at [172, 195] on span "[DATE]" at bounding box center [163, 195] width 20 height 7
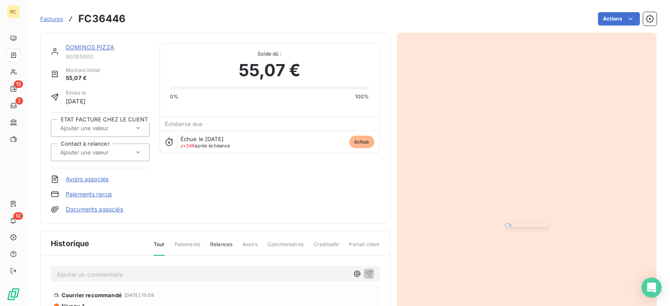
click at [48, 21] on span "Factures" at bounding box center [51, 18] width 23 height 7
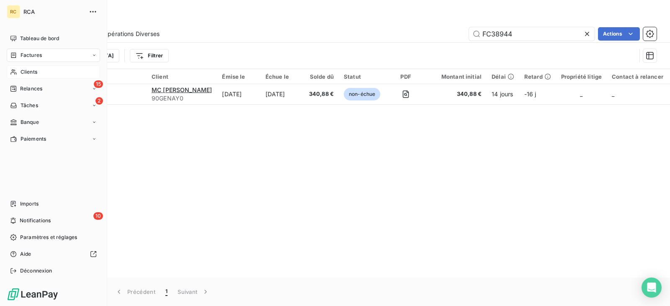
click at [36, 69] on span "Clients" at bounding box center [29, 72] width 17 height 8
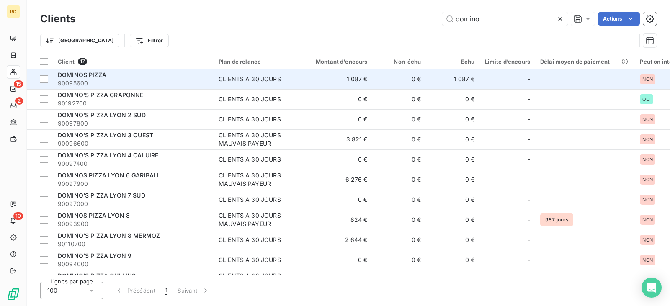
click at [106, 74] on div "DOMINOS PIZZA" at bounding box center [133, 75] width 151 height 8
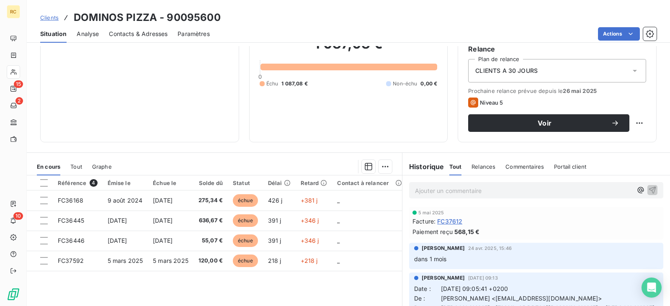
scroll to position [84, 0]
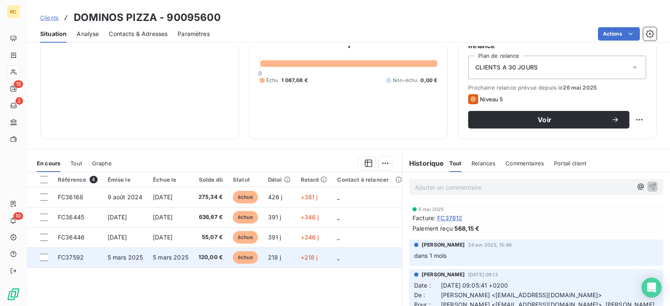
click at [163, 264] on td "5 mars 2025" at bounding box center [171, 257] width 46 height 20
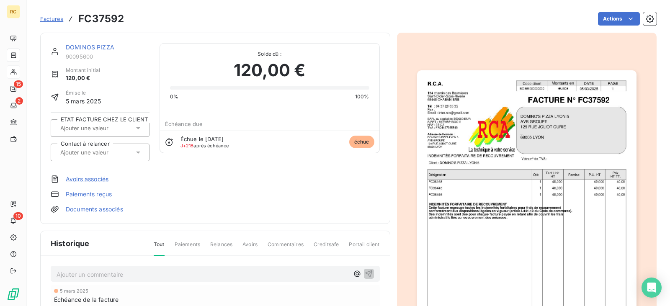
click at [106, 45] on link "DOMINOS PIZZA" at bounding box center [90, 47] width 49 height 7
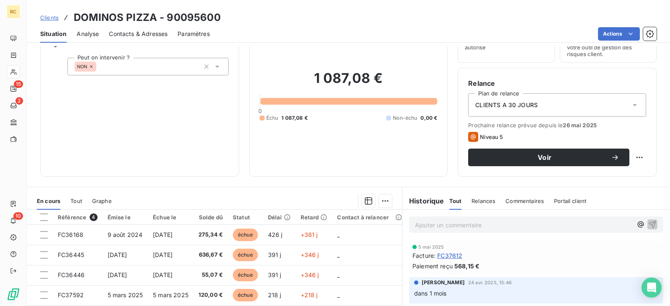
scroll to position [94, 0]
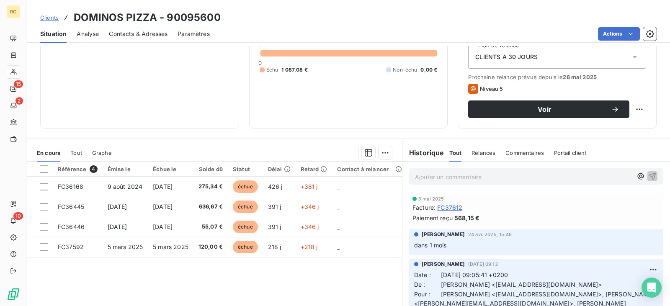
click at [463, 176] on p "Ajouter un commentaire ﻿" at bounding box center [523, 177] width 217 height 10
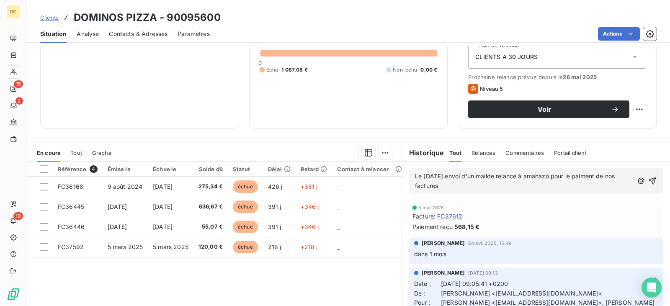
click at [496, 177] on span "Le [DATE] envoi d'un mailde relance à amahazo pour le paiment de nos factures" at bounding box center [515, 180] width 201 height 17
drag, startPoint x: 496, startPoint y: 176, endPoint x: 496, endPoint y: 182, distance: 6.7
click at [498, 187] on p "Le [DATE] envoi d'un mailde relance à amahazo pour le paiment de nos factures" at bounding box center [524, 181] width 218 height 19
click at [497, 180] on p "Le [DATE] envoi d'un mailde relance à amahazo pour le paiment de nos factures" at bounding box center [524, 181] width 218 height 19
click at [496, 175] on span "Le [DATE] envoi d'un mailde relance à amahazo pour le paiment de nos factures" at bounding box center [515, 180] width 201 height 17
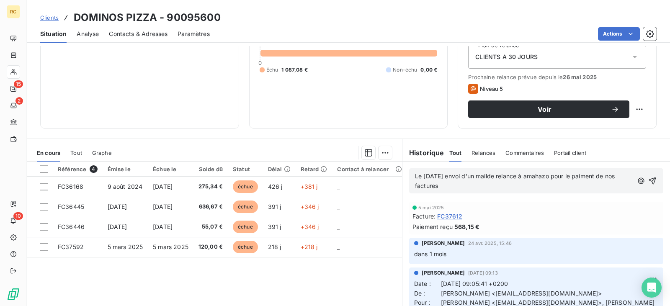
click at [500, 177] on span "Le [DATE] envoi d'un mailde relance à amahazo pour le paiment de nos factures" at bounding box center [515, 180] width 201 height 17
click at [597, 177] on span "Le [DATE] envoi d'un mail de relance à amahazo pour le paiment de nos factures" at bounding box center [516, 180] width 203 height 17
click at [504, 183] on p "Le [DATE] envoi d'un mail de relance à amahazo pour le paiement de nos factures" at bounding box center [524, 181] width 218 height 19
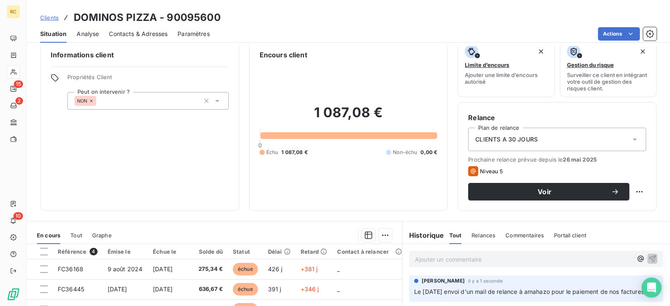
scroll to position [10, 0]
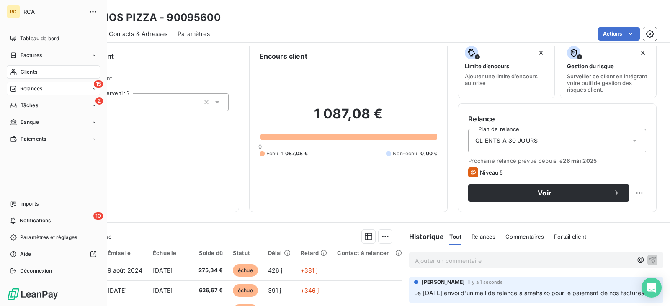
click at [49, 87] on div "15 Relances" at bounding box center [53, 88] width 93 height 13
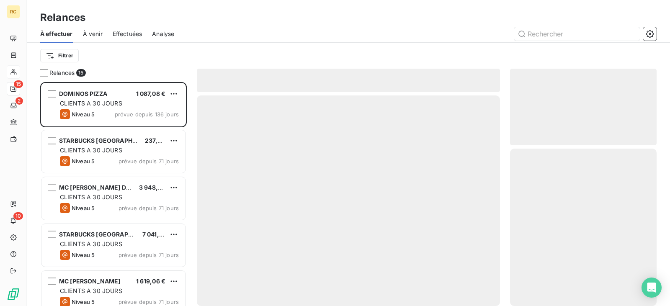
scroll to position [218, 140]
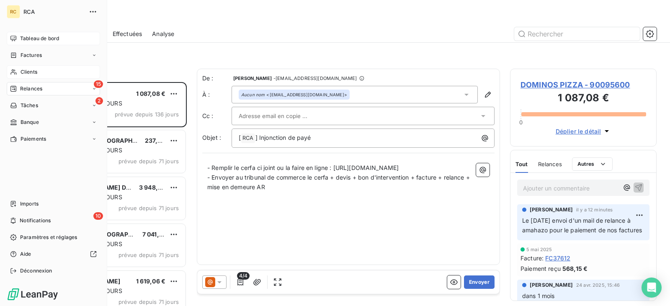
click at [36, 39] on span "Tableau de bord" at bounding box center [39, 39] width 39 height 8
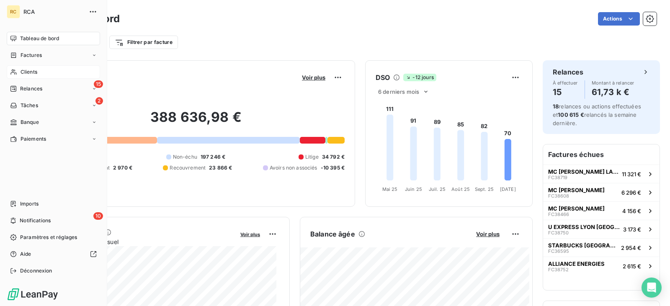
click at [51, 75] on div "Clients" at bounding box center [53, 71] width 93 height 13
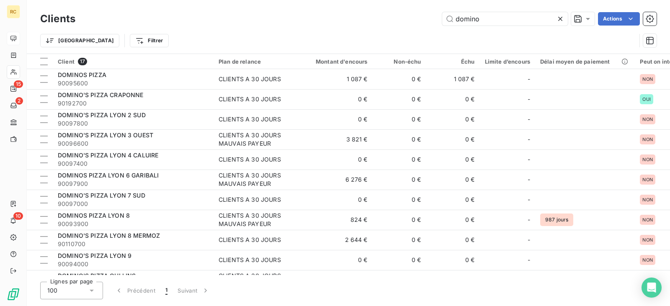
drag, startPoint x: 487, startPoint y: 21, endPoint x: 426, endPoint y: 13, distance: 61.1
click at [426, 13] on div "domino Actions" at bounding box center [370, 18] width 571 height 13
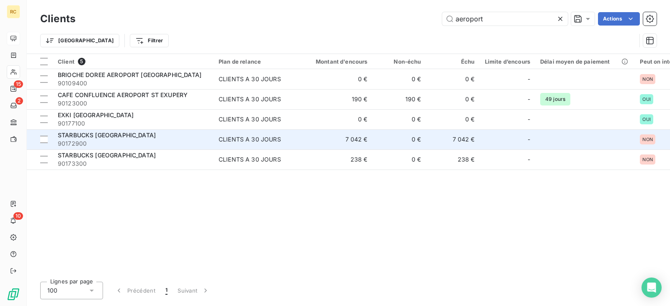
type input "aeroport"
click at [156, 136] on span "STARBUCKS [GEOGRAPHIC_DATA]" at bounding box center [107, 134] width 98 height 7
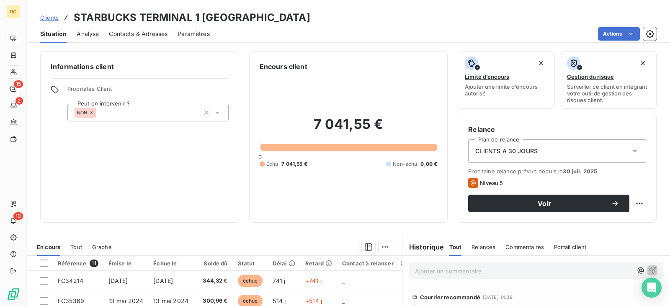
click at [51, 15] on span "Clients" at bounding box center [49, 17] width 18 height 7
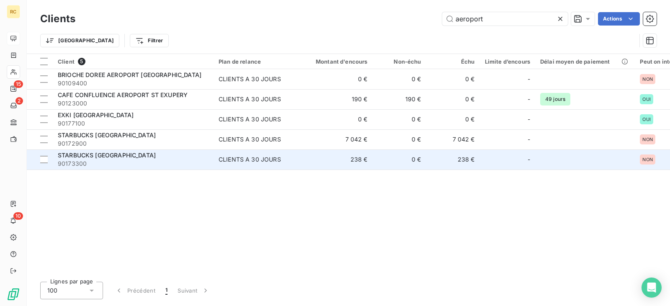
click at [180, 161] on span "90173300" at bounding box center [133, 163] width 151 height 8
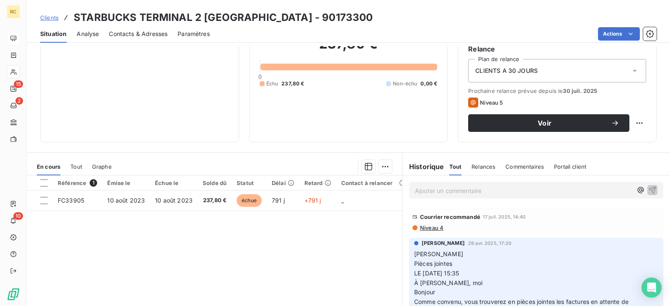
scroll to position [84, 0]
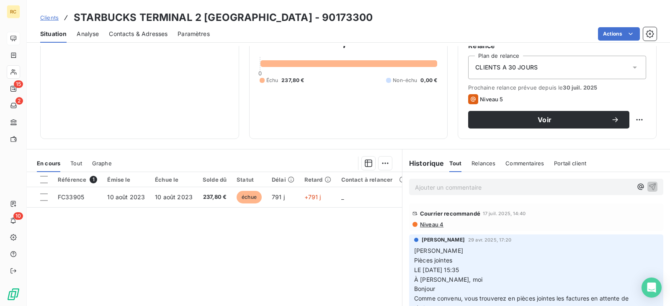
click at [425, 224] on span "Niveau 4" at bounding box center [431, 224] width 24 height 7
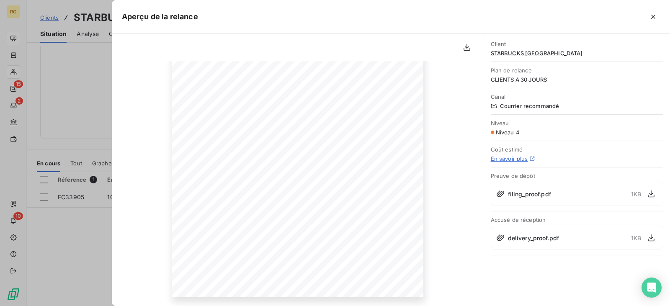
scroll to position [159, 0]
click at [86, 226] on div at bounding box center [335, 153] width 670 height 306
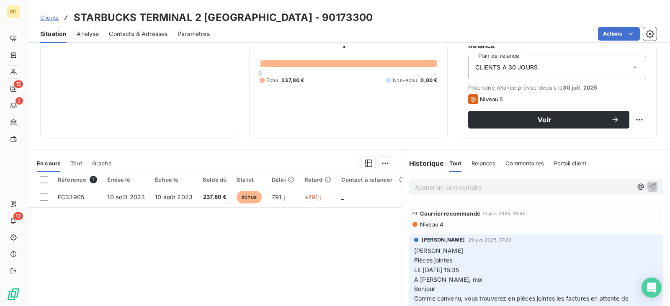
click at [45, 20] on span "Clients" at bounding box center [49, 17] width 18 height 7
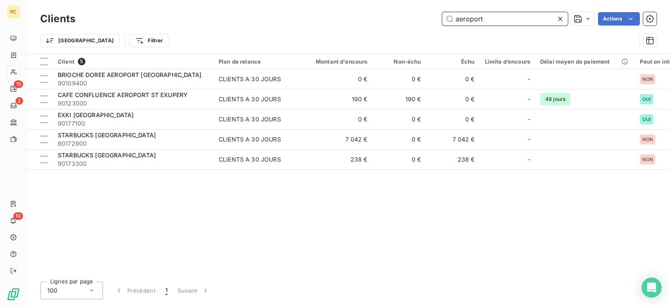
drag, startPoint x: 493, startPoint y: 22, endPoint x: 484, endPoint y: 20, distance: 9.4
click at [484, 20] on input "aeroport" at bounding box center [505, 18] width 126 height 13
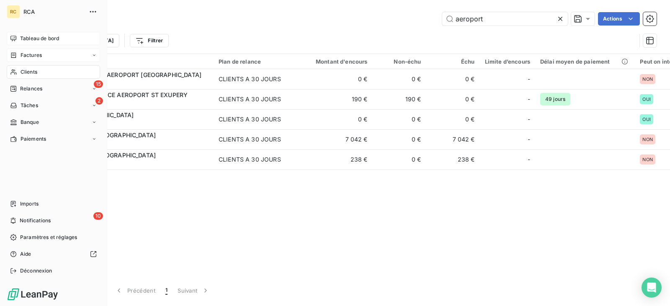
click at [47, 54] on div "Factures" at bounding box center [53, 55] width 93 height 13
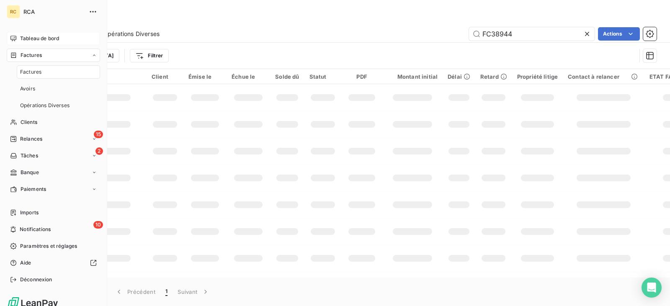
click at [50, 36] on span "Tableau de bord" at bounding box center [39, 39] width 39 height 8
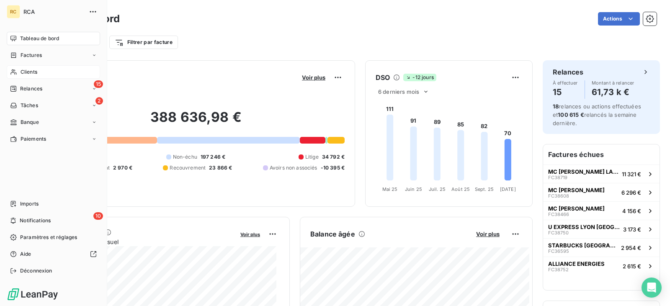
click at [49, 72] on div "Clients" at bounding box center [53, 71] width 93 height 13
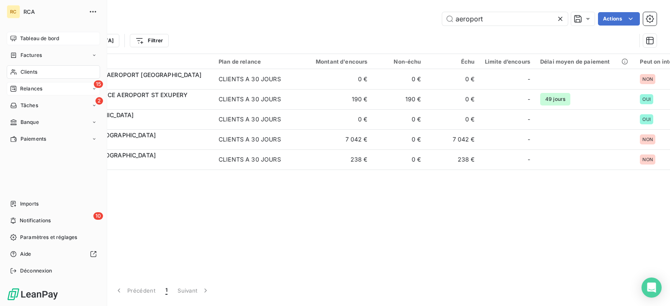
click at [46, 91] on div "15 Relances" at bounding box center [53, 88] width 93 height 13
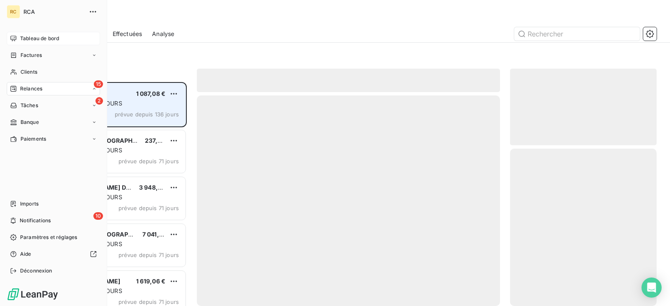
scroll to position [218, 140]
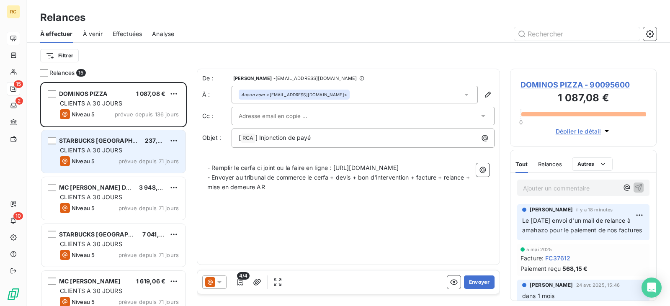
click at [90, 147] on span "CLIENTS A 30 JOURS" at bounding box center [91, 149] width 62 height 7
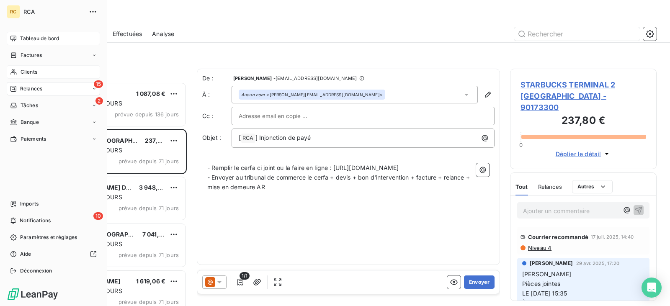
click at [45, 74] on div "Clients" at bounding box center [53, 71] width 93 height 13
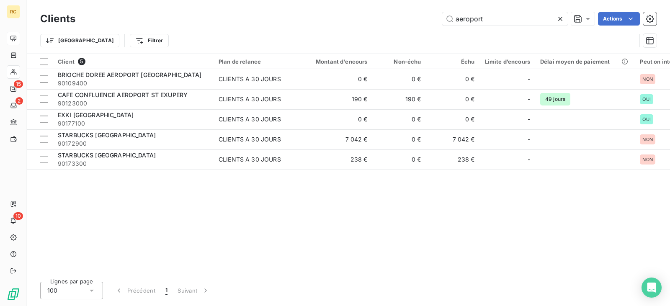
drag, startPoint x: 478, startPoint y: 17, endPoint x: 384, endPoint y: 8, distance: 93.8
click at [384, 8] on div "Clients aeroport Actions [GEOGRAPHIC_DATA] Filtrer" at bounding box center [348, 27] width 643 height 54
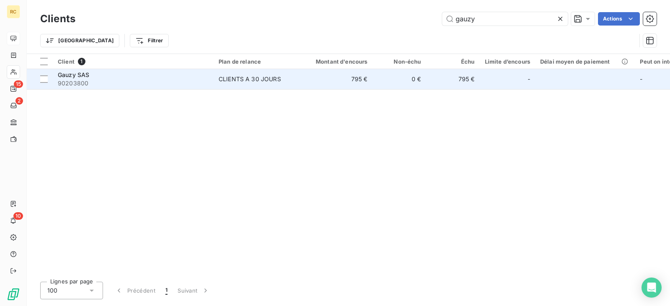
type input "gauzy"
click at [174, 77] on div "Gauzy SAS" at bounding box center [133, 75] width 151 height 8
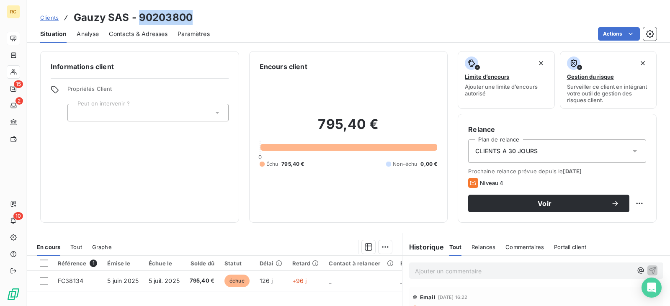
drag, startPoint x: 191, startPoint y: 18, endPoint x: 139, endPoint y: 18, distance: 51.9
click at [139, 18] on h3 "Gauzy SAS - 90203800" at bounding box center [133, 17] width 119 height 15
copy h3 "90203800"
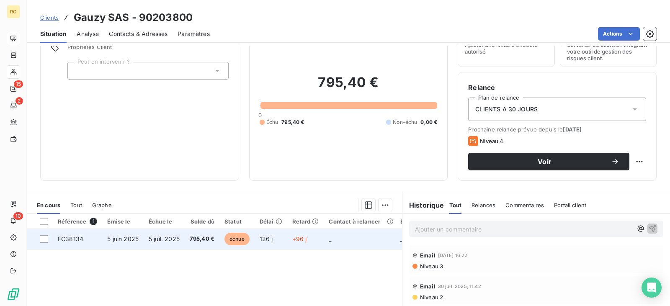
click at [179, 243] on td "5 juil. 2025" at bounding box center [164, 239] width 41 height 20
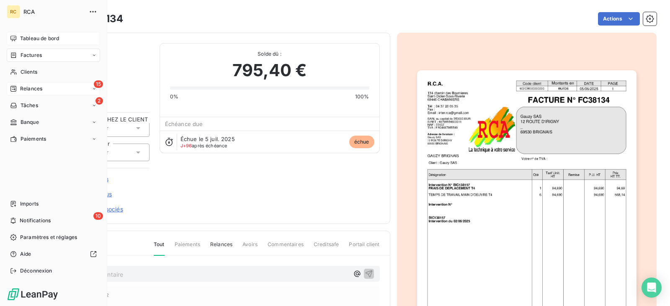
click at [69, 84] on div "15 Relances" at bounding box center [53, 88] width 93 height 13
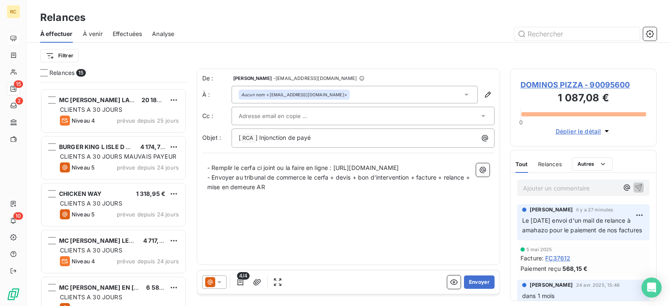
scroll to position [480, 0]
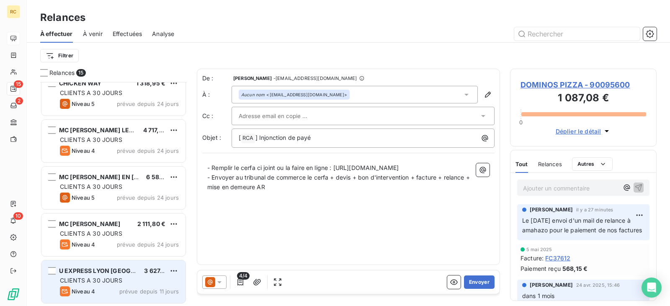
click at [130, 278] on div "CLIENTS A 30 JOURS" at bounding box center [119, 280] width 119 height 8
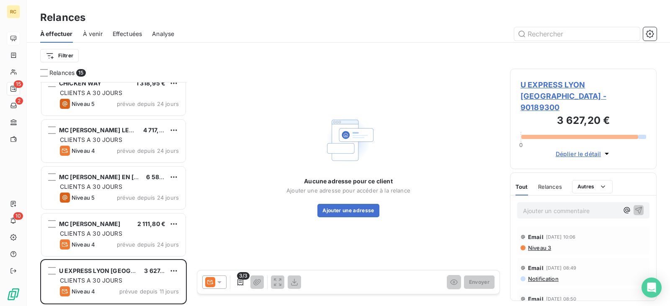
click at [574, 85] on span "U EXPRESS LYON [GEOGRAPHIC_DATA] - 90189300" at bounding box center [583, 96] width 126 height 34
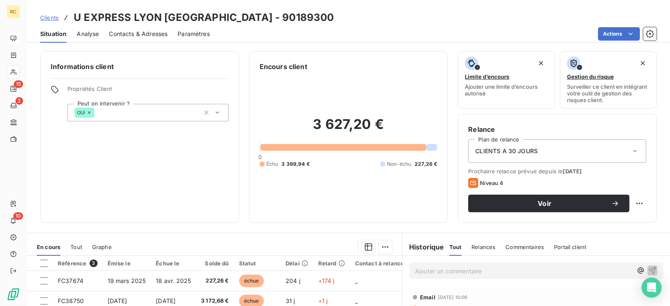
drag, startPoint x: 152, startPoint y: 29, endPoint x: 153, endPoint y: 33, distance: 4.3
click at [153, 33] on div "Contacts & Adresses" at bounding box center [138, 34] width 59 height 18
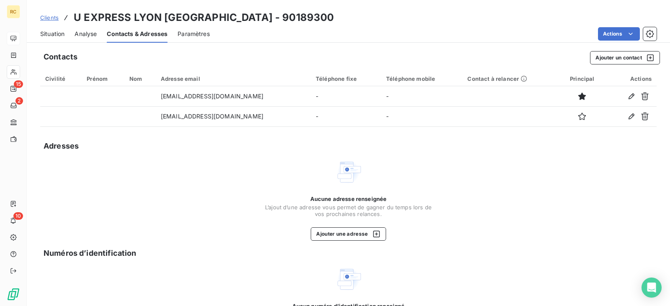
click at [212, 188] on div "Aucune adresse renseignée L’ajout d’une adresse vous permet de gagner du temps …" at bounding box center [348, 200] width 616 height 82
click at [45, 13] on link "Clients" at bounding box center [49, 17] width 18 height 8
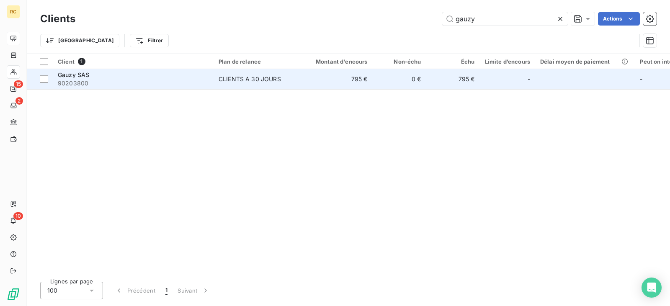
drag, startPoint x: 221, startPoint y: 78, endPoint x: 227, endPoint y: 85, distance: 9.8
click at [221, 78] on div "CLIENTS A 30 JOURS" at bounding box center [249, 79] width 62 height 8
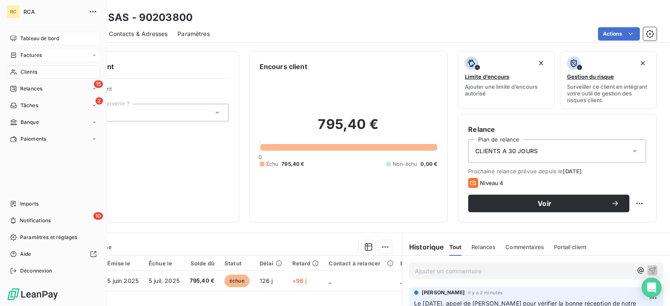
click at [16, 52] on icon at bounding box center [13, 55] width 7 height 7
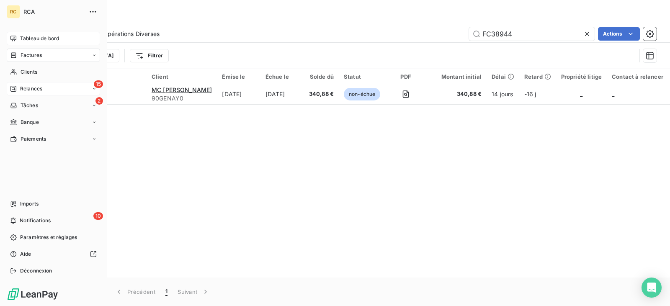
click at [34, 87] on span "Relances" at bounding box center [31, 89] width 22 height 8
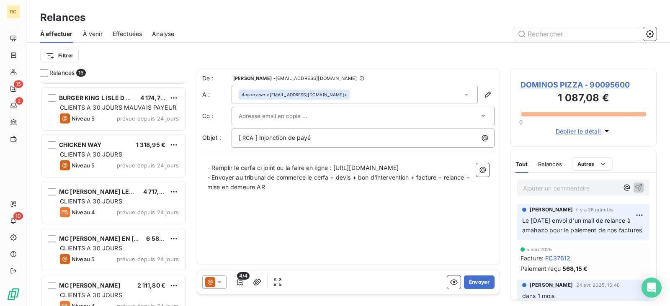
scroll to position [480, 0]
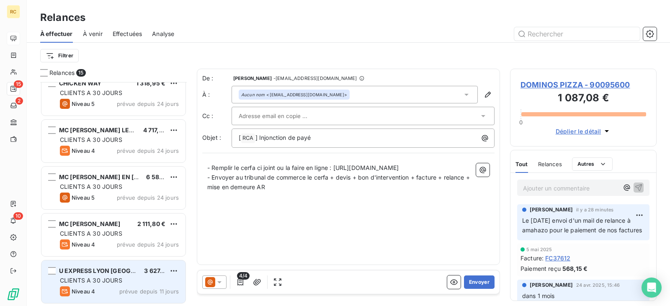
click at [112, 273] on span "U EXPRESS LYON [GEOGRAPHIC_DATA]" at bounding box center [116, 270] width 114 height 7
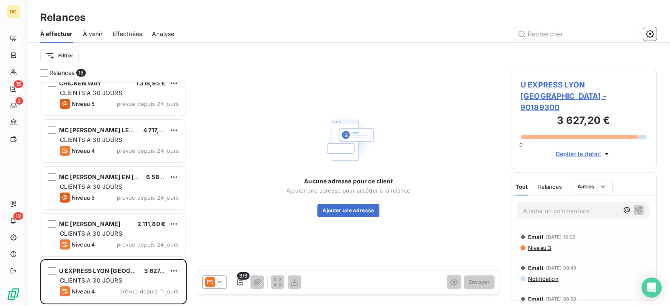
click at [539, 86] on span "U EXPRESS LYON [GEOGRAPHIC_DATA] - 90189300" at bounding box center [583, 96] width 126 height 34
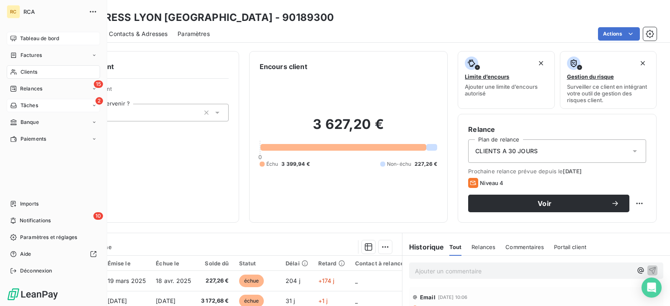
click at [39, 106] on div "2 Tâches" at bounding box center [53, 105] width 93 height 13
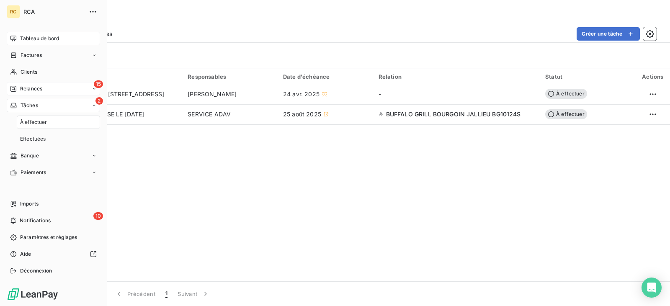
click at [43, 92] on div "15 Relances" at bounding box center [53, 88] width 93 height 13
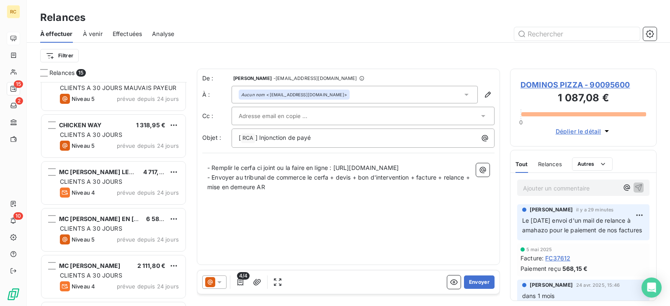
scroll to position [480, 0]
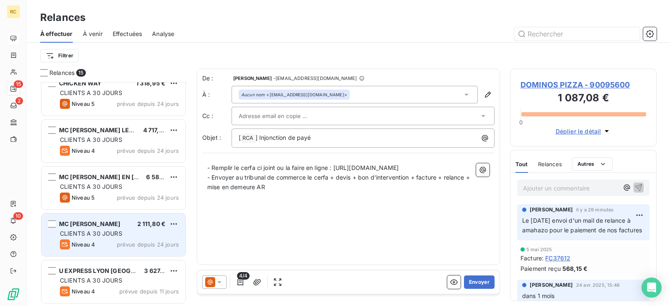
click at [121, 231] on span "CLIENTS A 30 JOURS" at bounding box center [91, 233] width 62 height 7
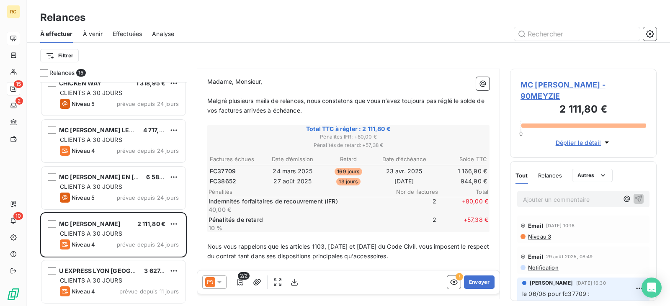
scroll to position [84, 0]
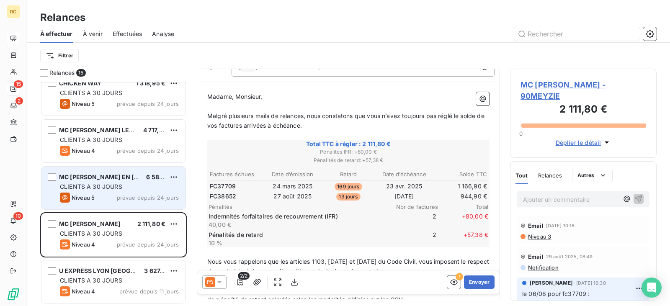
click at [117, 189] on span "CLIENTS A 30 JOURS" at bounding box center [91, 186] width 62 height 7
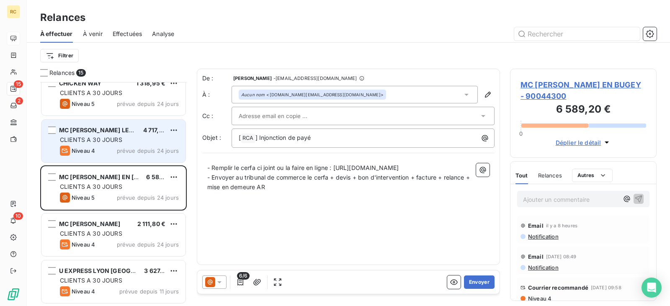
click at [107, 132] on span "MC [PERSON_NAME] LES DOMBES" at bounding box center [109, 129] width 101 height 7
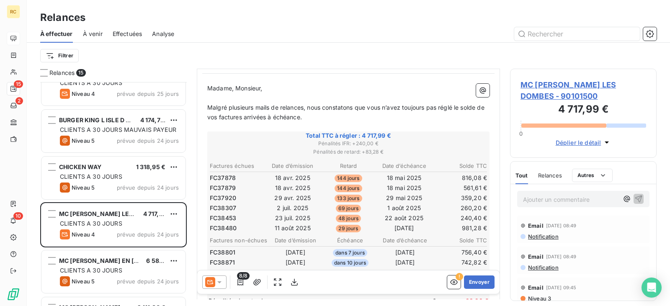
scroll to position [84, 0]
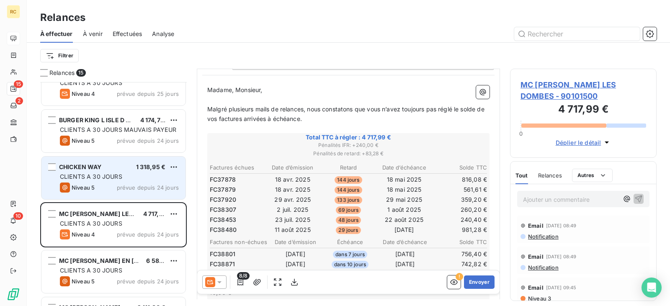
click at [96, 184] on div "Niveau 5 prévue depuis 24 jours" at bounding box center [119, 187] width 119 height 10
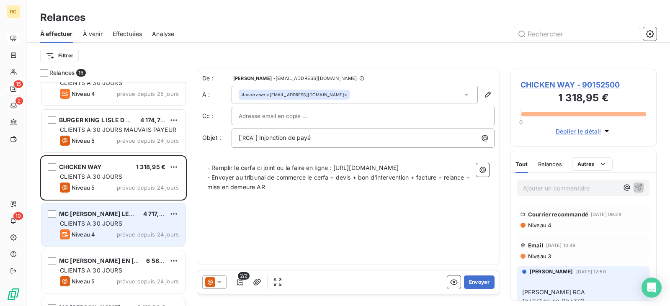
scroll to position [480, 0]
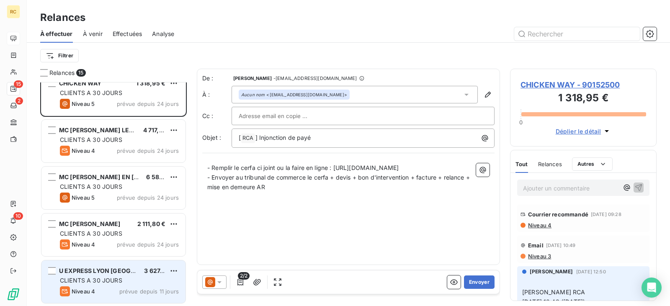
click at [118, 292] on div "Niveau 4 prévue depuis 11 jours" at bounding box center [119, 291] width 119 height 10
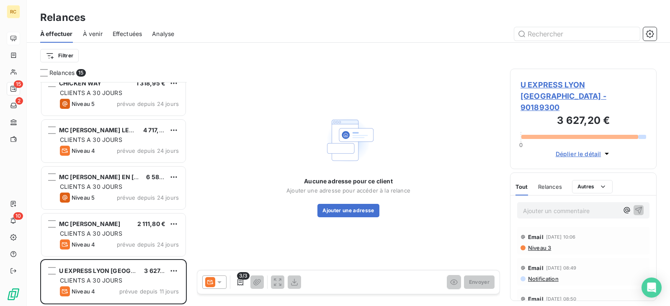
click at [537, 84] on span "U EXPRESS LYON [GEOGRAPHIC_DATA] - 90189300" at bounding box center [583, 96] width 126 height 34
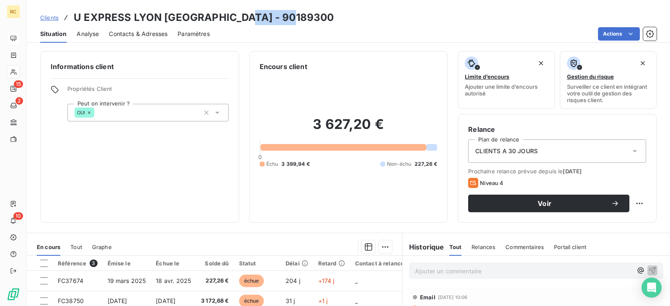
drag, startPoint x: 290, startPoint y: 18, endPoint x: 247, endPoint y: 19, distance: 42.7
click at [237, 16] on div "Clients U EXPRESS LYON [GEOGRAPHIC_DATA] - 90189300" at bounding box center [348, 17] width 643 height 15
copy h3 "90189300"
click at [147, 33] on span "Contacts & Adresses" at bounding box center [138, 34] width 59 height 8
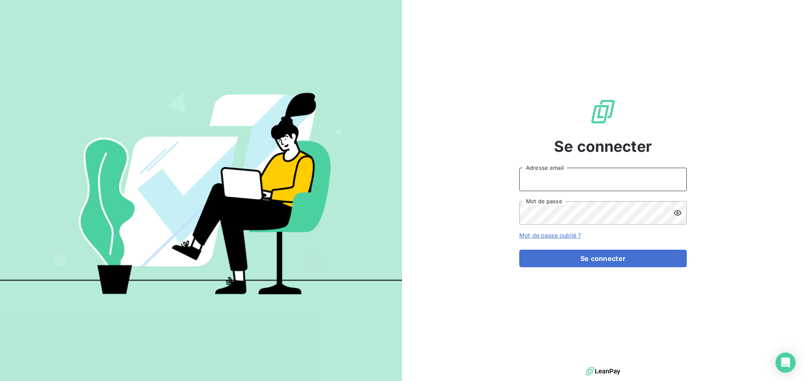
type input "rca.compta@gmail.com"
click at [571, 177] on input "rca.compta@gmail.com" at bounding box center [602, 179] width 167 height 23
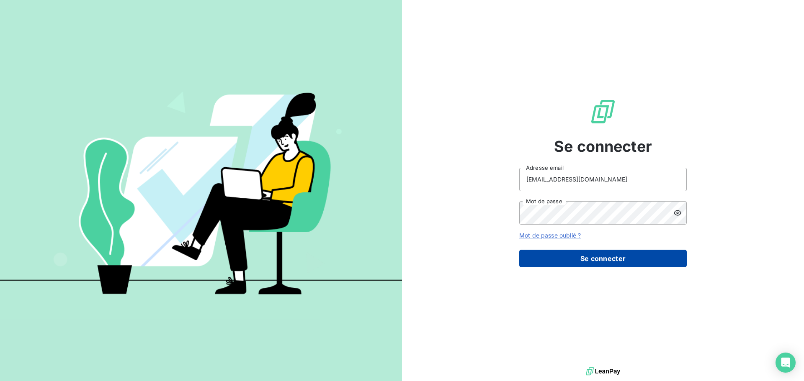
click at [567, 258] on button "Se connecter" at bounding box center [602, 259] width 167 height 18
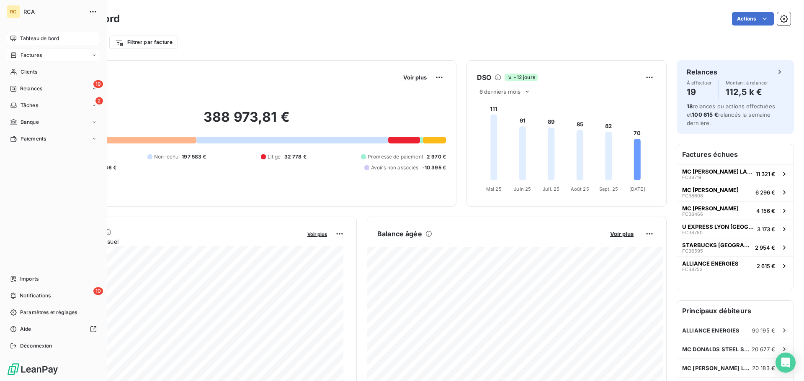
click at [33, 58] on span "Factures" at bounding box center [31, 55] width 21 height 8
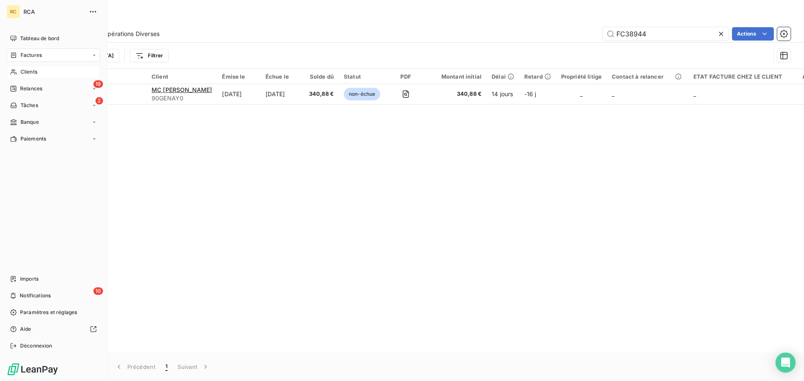
click at [38, 72] on div "Clients" at bounding box center [53, 71] width 93 height 13
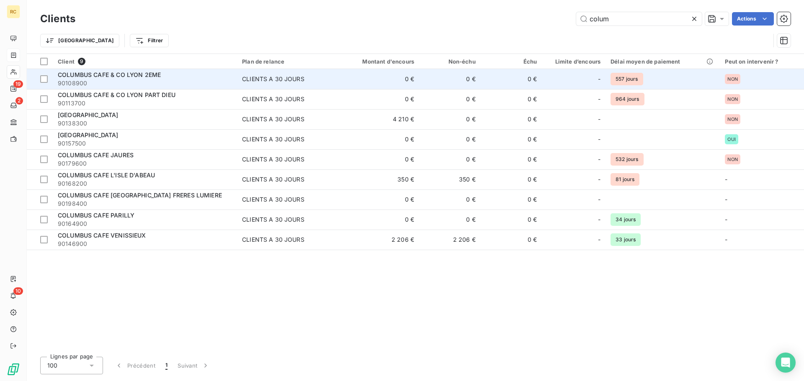
type input "colum"
click at [163, 82] on span "90108900" at bounding box center [145, 83] width 174 height 8
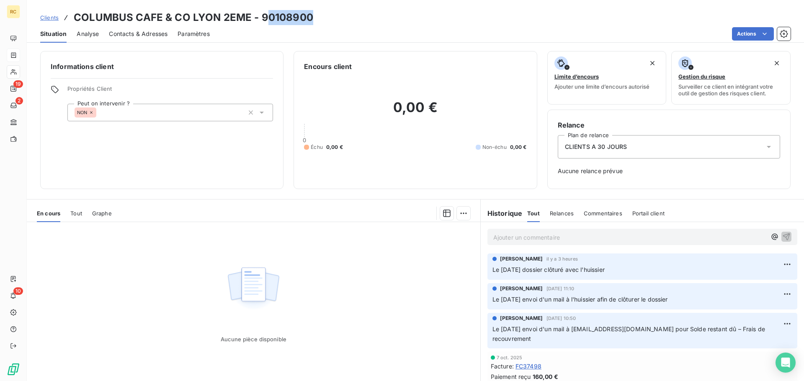
drag, startPoint x: 315, startPoint y: 17, endPoint x: 262, endPoint y: 13, distance: 53.7
click at [262, 13] on div "Clients COLUMBUS CAFE & CO LYON 2EME - 90108900" at bounding box center [415, 17] width 777 height 15
drag, startPoint x: 258, startPoint y: 17, endPoint x: 309, endPoint y: 19, distance: 51.5
click at [309, 19] on h3 "COLUMBUS CAFE & CO LYON 2EME - 90108900" at bounding box center [193, 17] width 239 height 15
copy h3 "90108900"
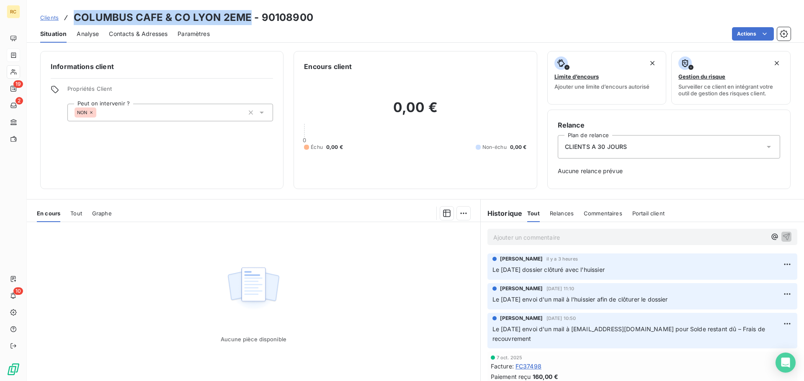
drag, startPoint x: 246, startPoint y: 18, endPoint x: 74, endPoint y: 23, distance: 171.7
click at [74, 23] on h3 "COLUMBUS CAFE & CO LYON 2EME - 90108900" at bounding box center [193, 17] width 239 height 15
copy h3 "COLUMBUS CAFE & CO LYON 2EME"
click at [540, 234] on p "Ajouter un commentaire ﻿" at bounding box center [629, 237] width 273 height 10
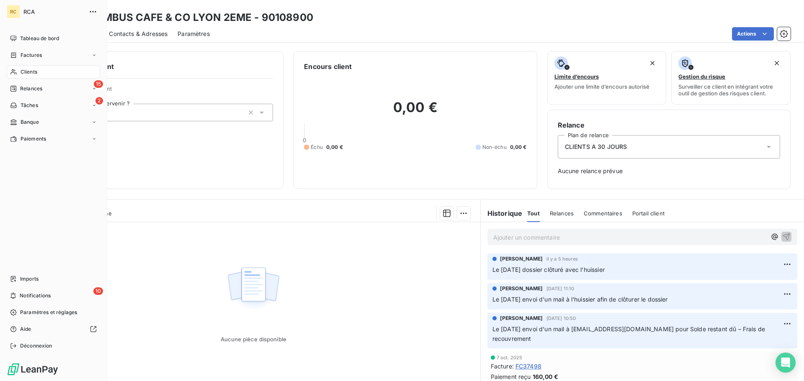
click at [47, 69] on div "Clients" at bounding box center [53, 71] width 93 height 13
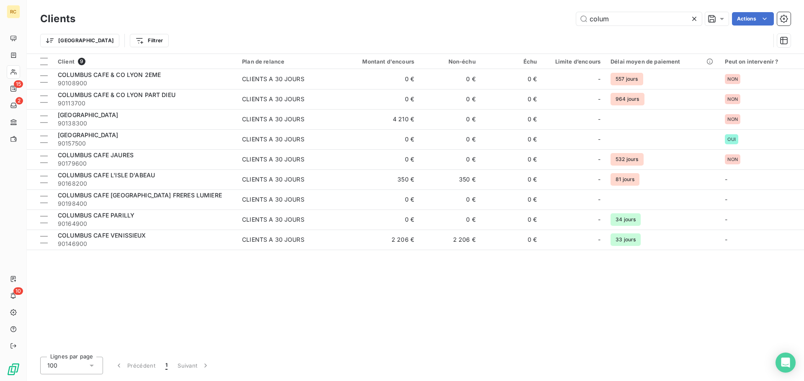
drag, startPoint x: 600, startPoint y: 19, endPoint x: 541, endPoint y: 28, distance: 59.2
click at [534, 18] on div "colum Actions" at bounding box center [437, 18] width 705 height 13
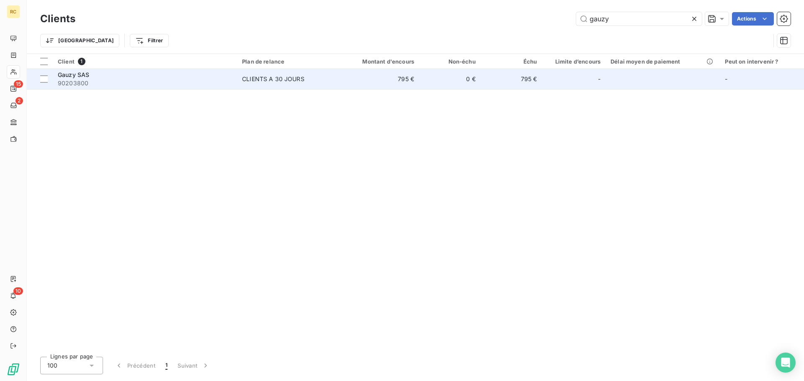
type input "gauzy"
click at [252, 88] on td "CLIENTS A 30 JOURS" at bounding box center [287, 79] width 100 height 20
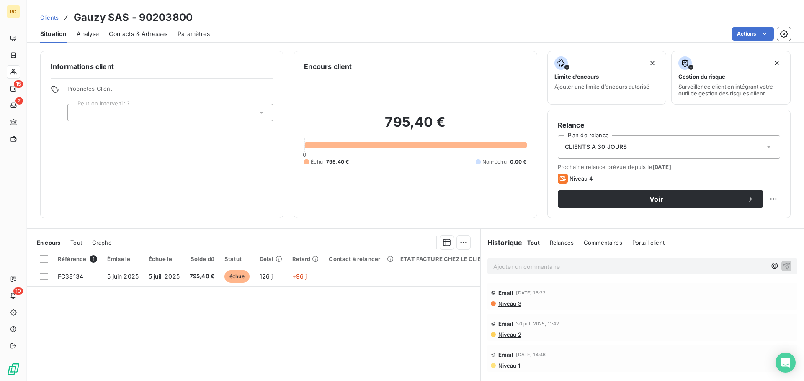
click at [575, 244] on div "Tout Relances Commentaires Portail client" at bounding box center [595, 243] width 137 height 18
click at [593, 244] on span "Commentaires" at bounding box center [602, 242] width 39 height 7
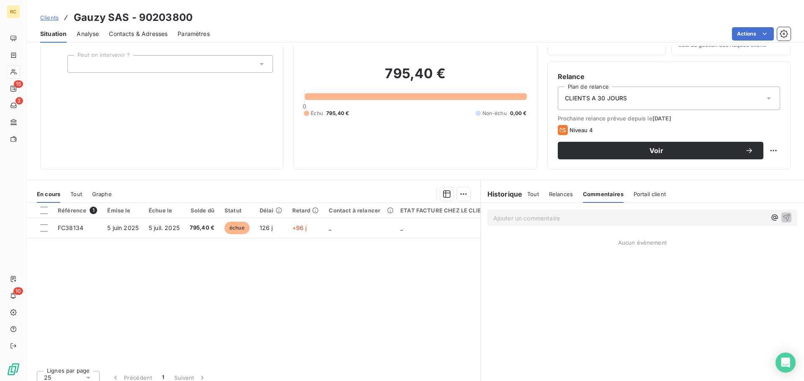
scroll to position [57, 0]
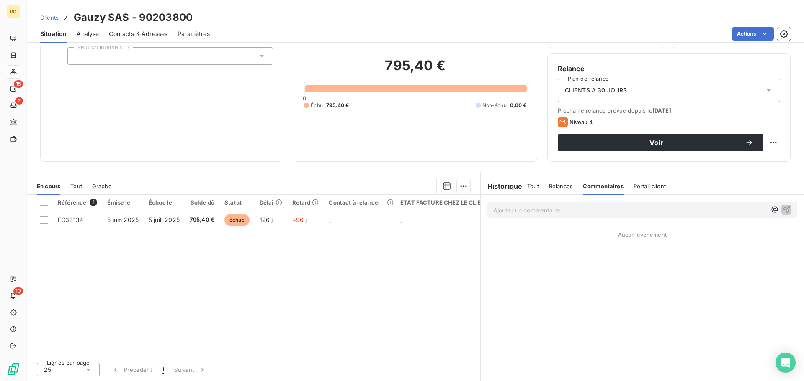
click at [509, 217] on div "Ajouter un commentaire ﻿" at bounding box center [642, 210] width 310 height 16
click at [511, 213] on p "Ajouter un commentaire ﻿" at bounding box center [629, 210] width 273 height 10
click at [121, 34] on span "Contacts & Adresses" at bounding box center [138, 34] width 59 height 8
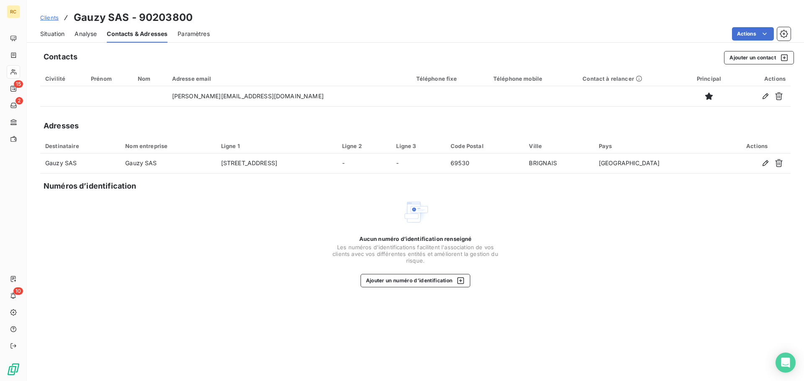
click at [54, 33] on span "Situation" at bounding box center [52, 34] width 24 height 8
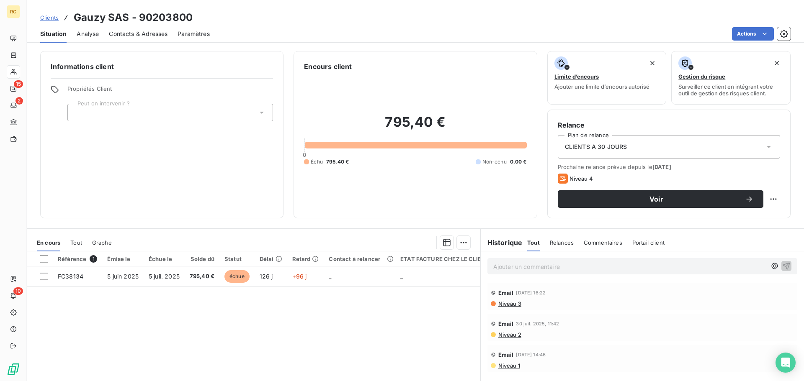
click at [603, 242] on span "Commentaires" at bounding box center [602, 242] width 39 height 7
click at [596, 262] on p "Ajouter un commentaire ﻿" at bounding box center [629, 267] width 273 height 10
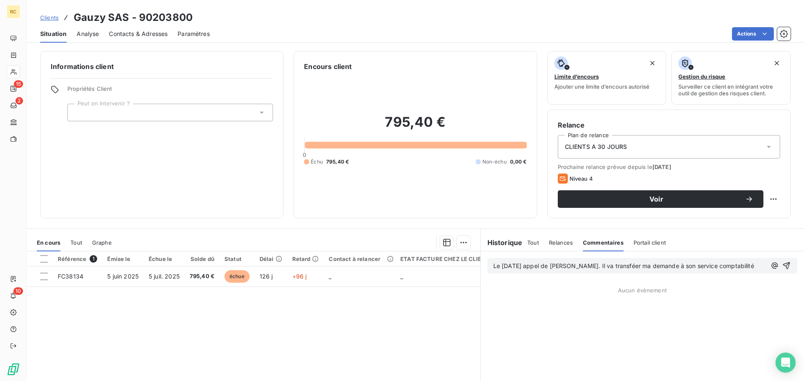
click at [625, 267] on span "Le 09/10/2025 appel de Julien Falvard. Il va transféer ma demande à son service…" at bounding box center [623, 265] width 261 height 7
drag, startPoint x: 757, startPoint y: 264, endPoint x: 486, endPoint y: 267, distance: 271.7
click at [487, 267] on div "Le 09/10/2025 appel de Julien Falvard. Il va transférer ma demande à son servic…" at bounding box center [642, 265] width 310 height 15
click at [593, 266] on span "Le 09/10/2025 appel de Julien Falvard. Il va transférer ma demande à son servic…" at bounding box center [624, 265] width 263 height 7
click at [598, 267] on span "Le 09/10/2025 appel de Julien Falvard. Il va transférer ma demande à son servic…" at bounding box center [624, 265] width 263 height 7
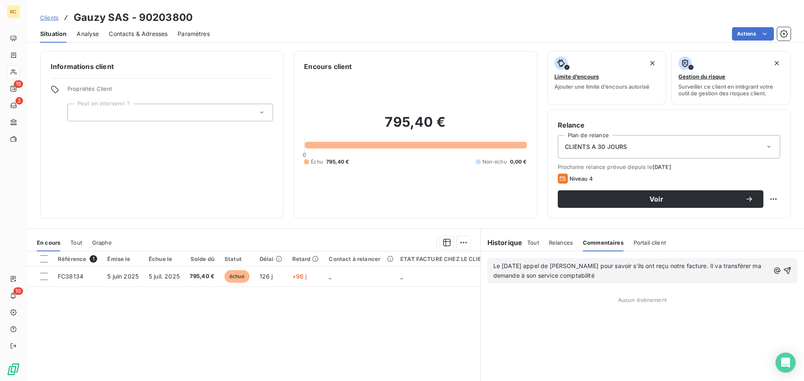
drag, startPoint x: 606, startPoint y: 276, endPoint x: 487, endPoint y: 262, distance: 120.6
click at [487, 262] on div "Le 09/10/2025 appel de Julien Falvard pour savoir s'ils ont reçu notre facture.…" at bounding box center [642, 270] width 310 height 25
copy span "Le 09/10/2025 appel de Julien Falvard pour savoir s'ils ont reçu notre facture.…"
click at [535, 275] on span "Le 09/10/2025 appel de Julien Falvard pour savoir s'ils ont reçu notre facture.…" at bounding box center [628, 270] width 270 height 17
click at [600, 275] on p "Le 09/10/2025 appel de Julien Falvard pour savoir s'ils ont reçu notre facture.…" at bounding box center [631, 271] width 276 height 19
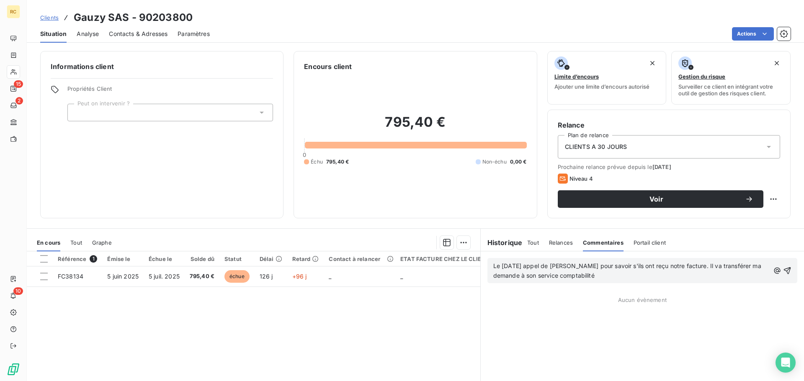
drag, startPoint x: 599, startPoint y: 277, endPoint x: 478, endPoint y: 265, distance: 120.7
click at [481, 265] on div "Le 09/10/2025 appel de Julien Falvard pour savoir s'ils ont reçu notre facture.…" at bounding box center [642, 271] width 323 height 39
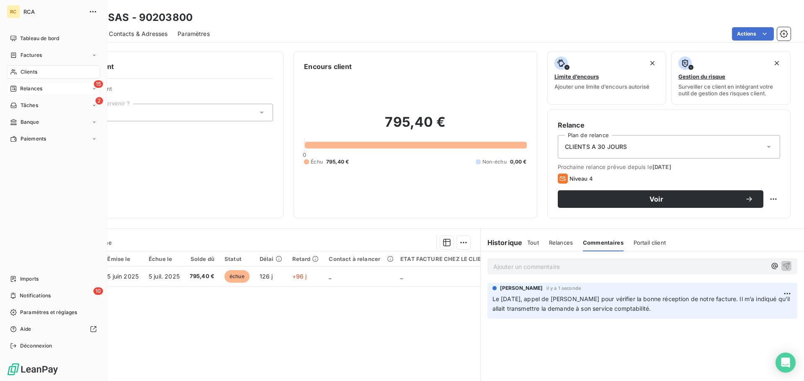
click at [57, 90] on div "15 Relances" at bounding box center [53, 88] width 93 height 13
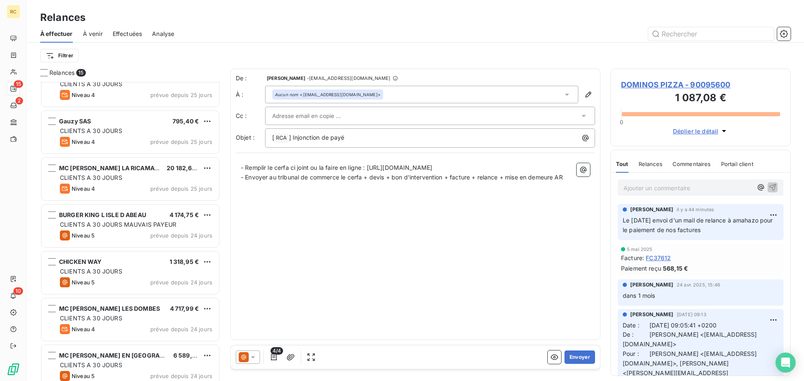
scroll to position [279, 0]
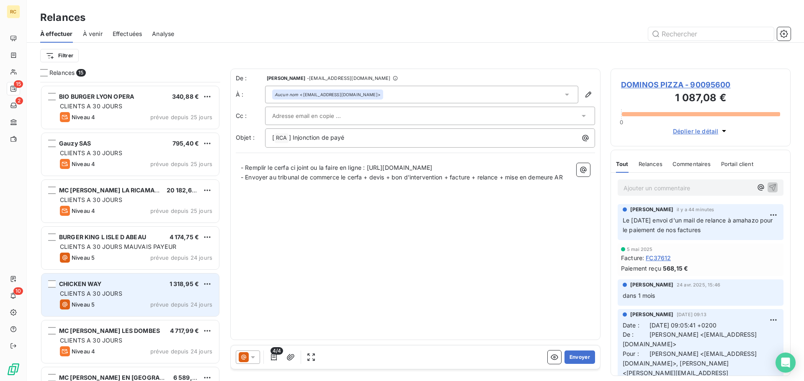
click at [110, 303] on div "Niveau 5 prévue depuis 24 jours" at bounding box center [136, 305] width 152 height 10
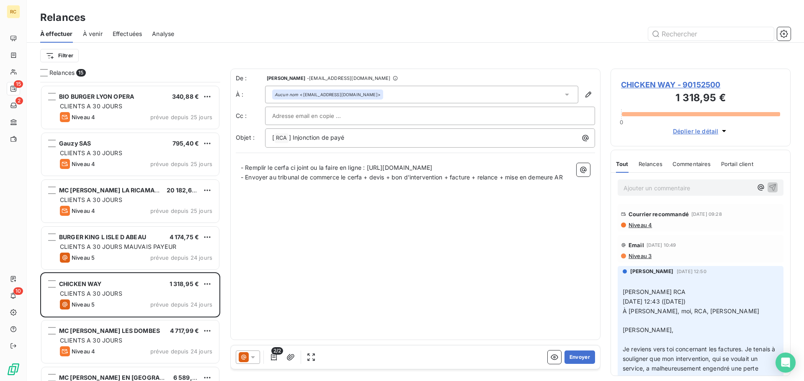
click at [674, 83] on span "CHICKEN WAY - 90152500" at bounding box center [700, 84] width 159 height 11
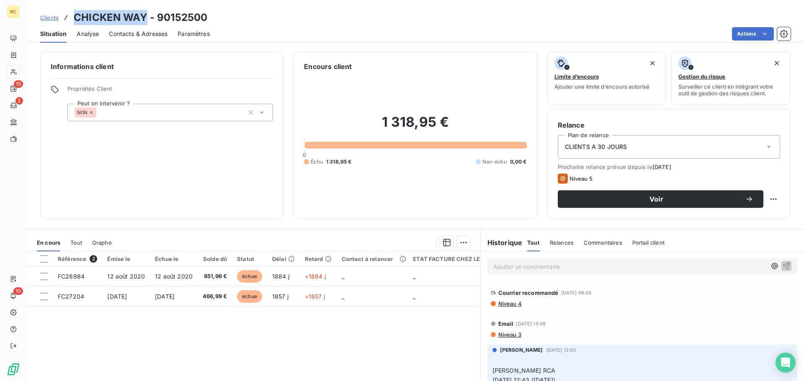
drag, startPoint x: 145, startPoint y: 17, endPoint x: 77, endPoint y: 14, distance: 67.5
click at [72, 14] on div "Clients CHICKEN WAY - 90152500" at bounding box center [123, 17] width 167 height 15
copy h3 "CHICKEN WAY"
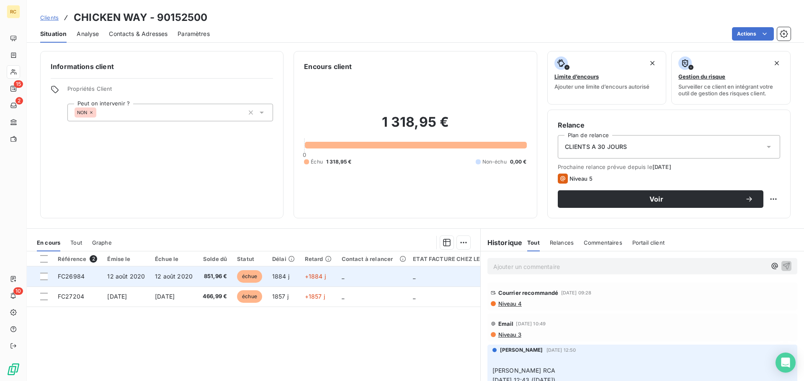
click at [141, 272] on td "12 août 2020" at bounding box center [126, 277] width 48 height 20
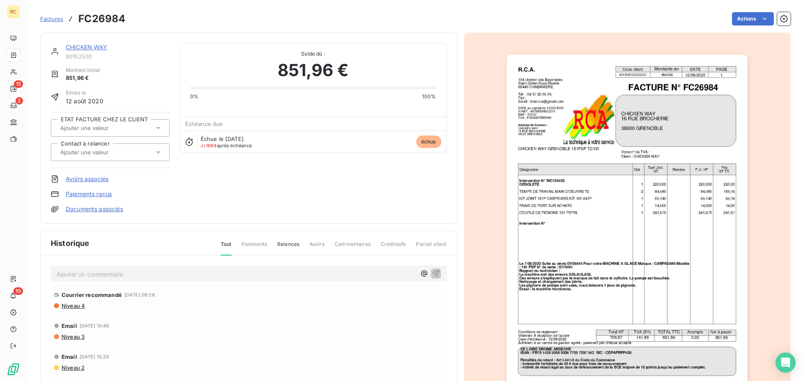
click at [87, 48] on link "CHICKEN WAY" at bounding box center [87, 47] width 42 height 7
